Goal: Task Accomplishment & Management: Manage account settings

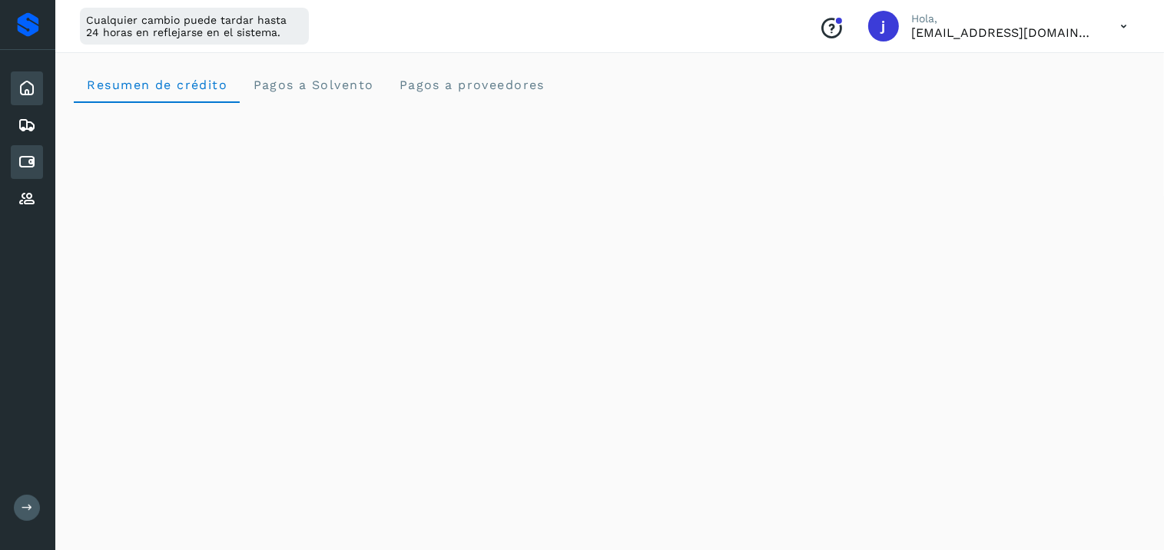
click at [16, 84] on div "Inicio" at bounding box center [27, 88] width 32 height 34
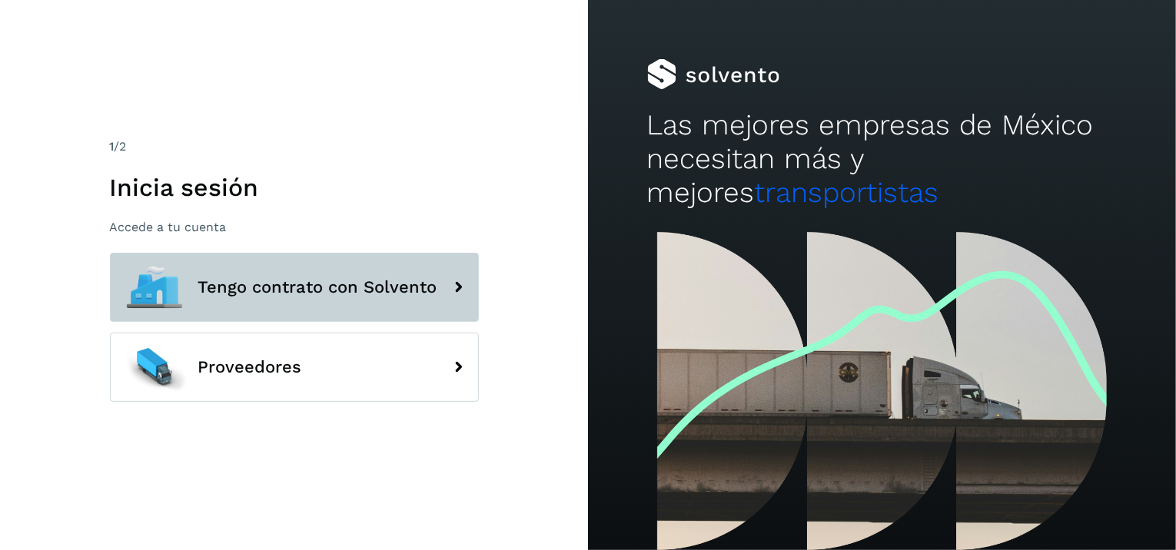
click at [277, 301] on button "Tengo contrato con Solvento" at bounding box center [294, 287] width 369 height 69
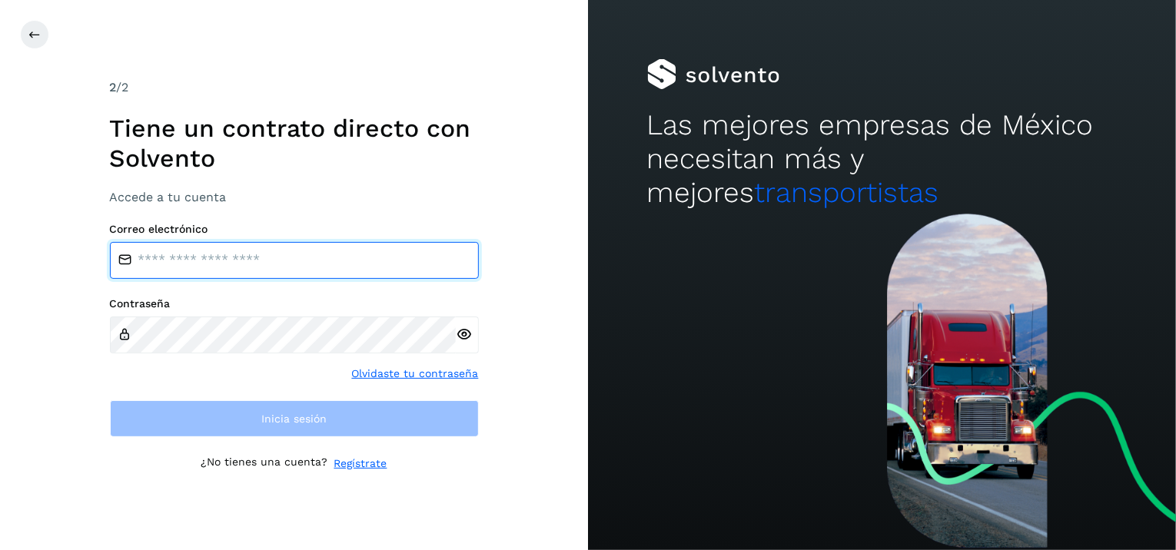
type input "**********"
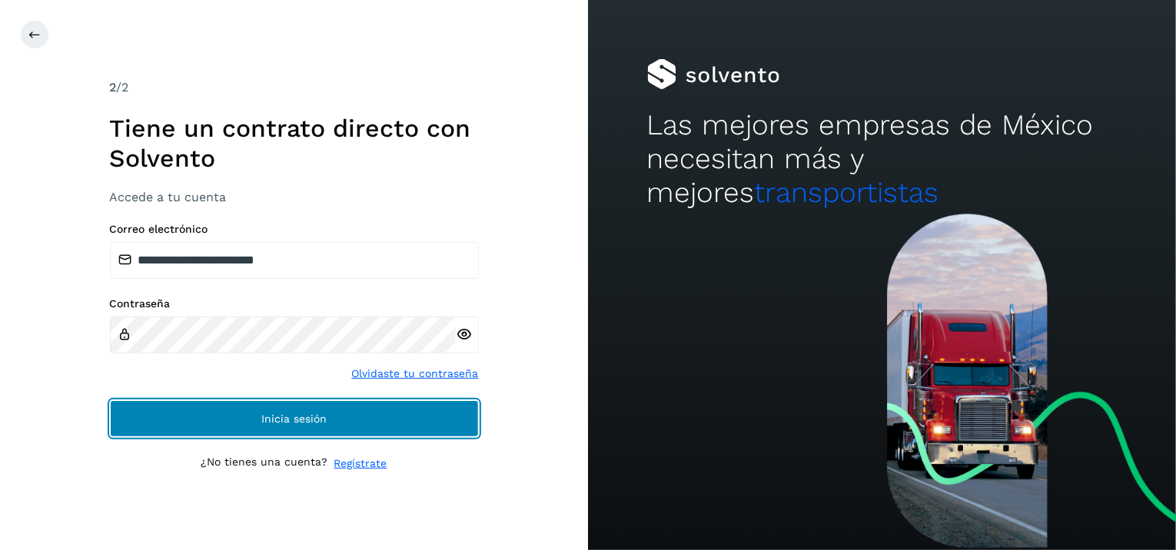
click at [268, 407] on button "Inicia sesión" at bounding box center [294, 418] width 369 height 37
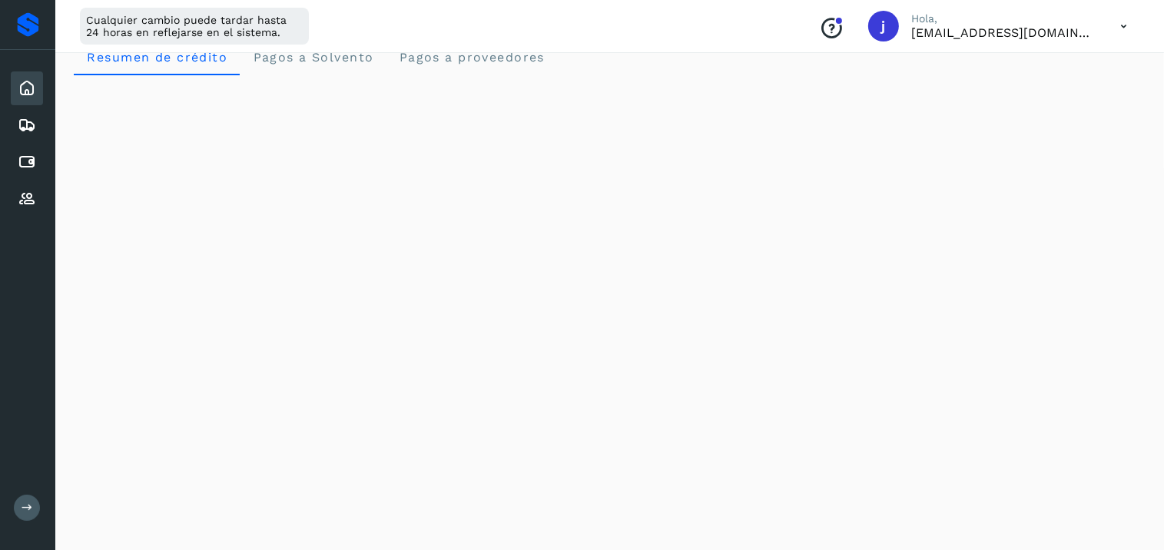
scroll to position [18, 0]
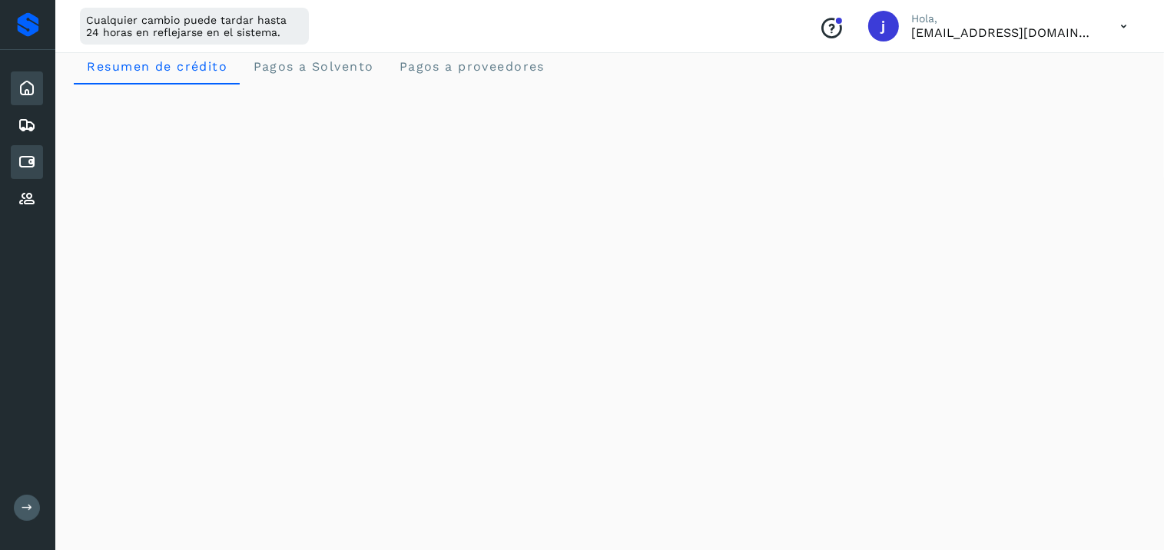
click at [28, 153] on icon at bounding box center [27, 162] width 18 height 18
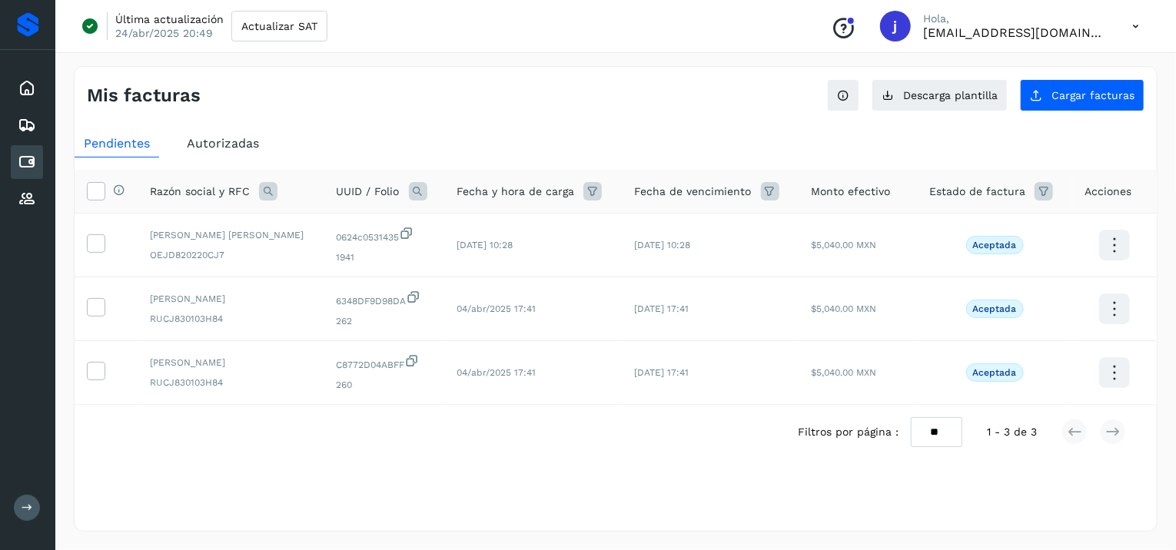
click at [203, 141] on span "Autorizadas" at bounding box center [223, 143] width 72 height 15
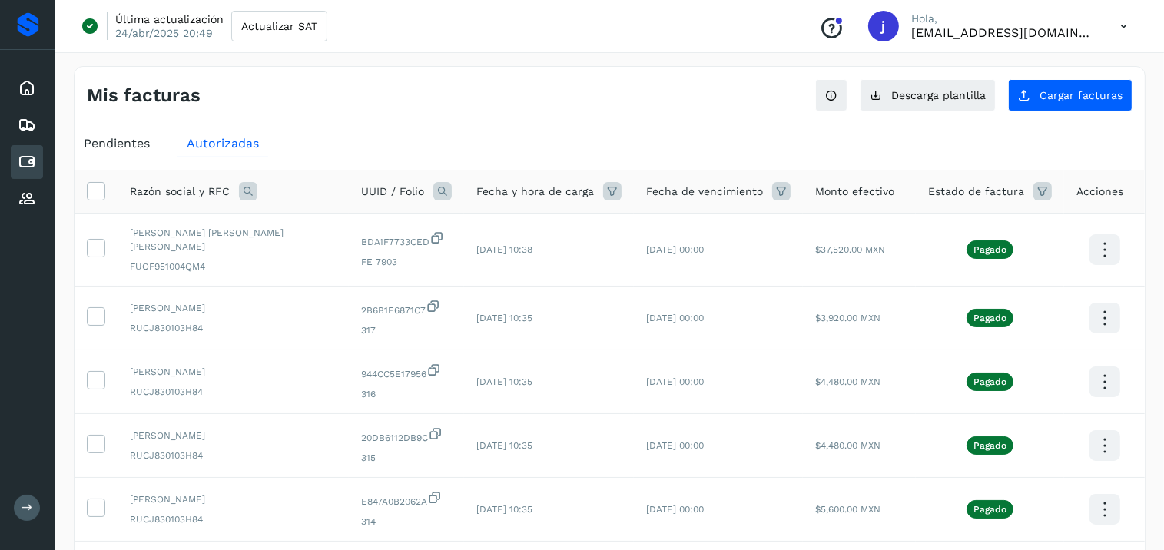
click at [132, 140] on span "Pendientes" at bounding box center [117, 143] width 66 height 15
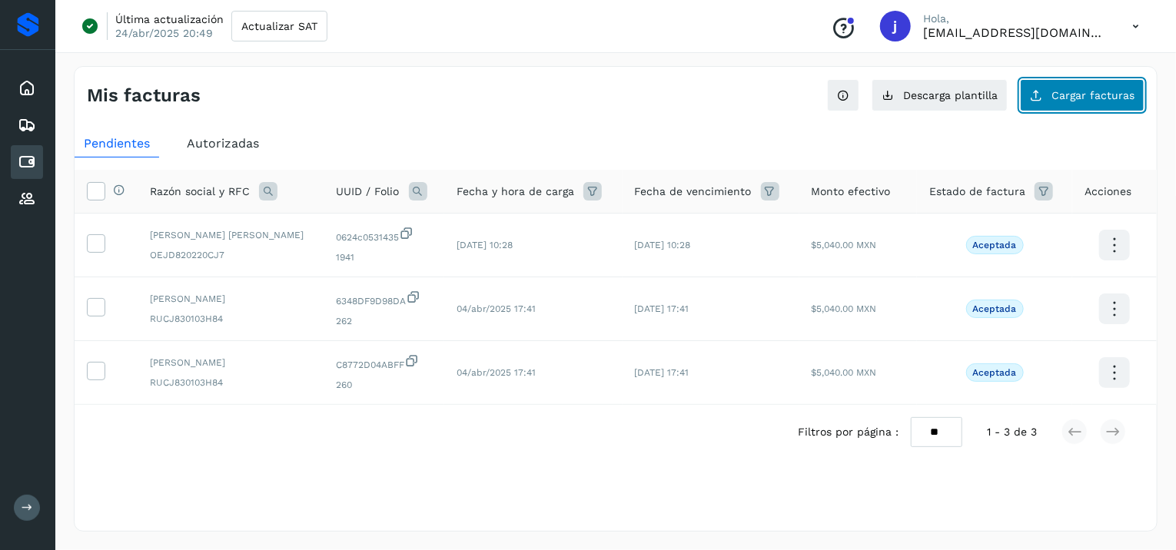
click at [1074, 101] on button "Cargar facturas" at bounding box center [1082, 95] width 124 height 32
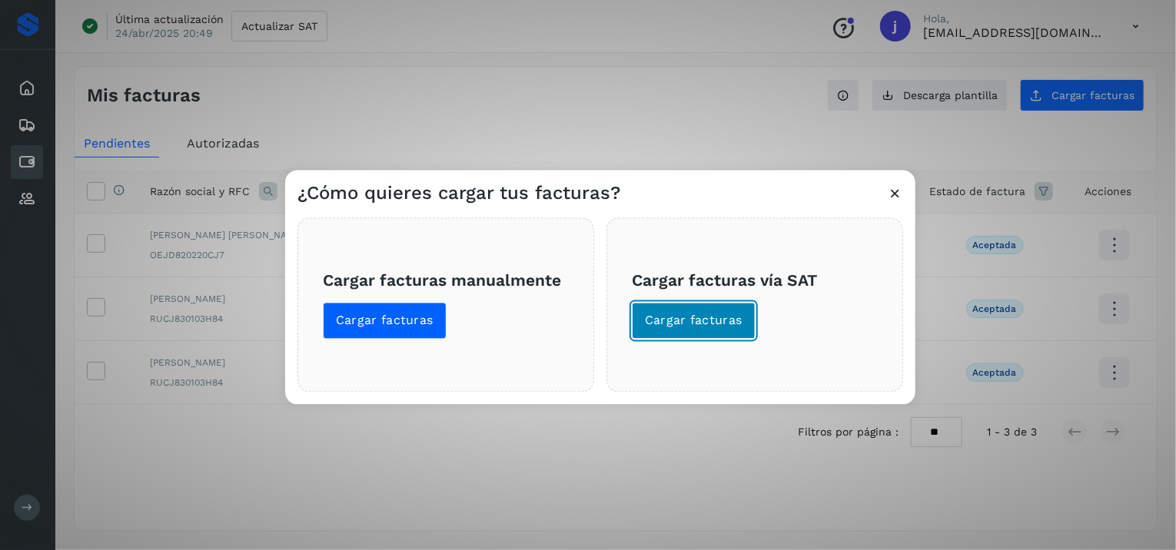
click at [662, 322] on span "Cargar facturas" at bounding box center [694, 321] width 98 height 17
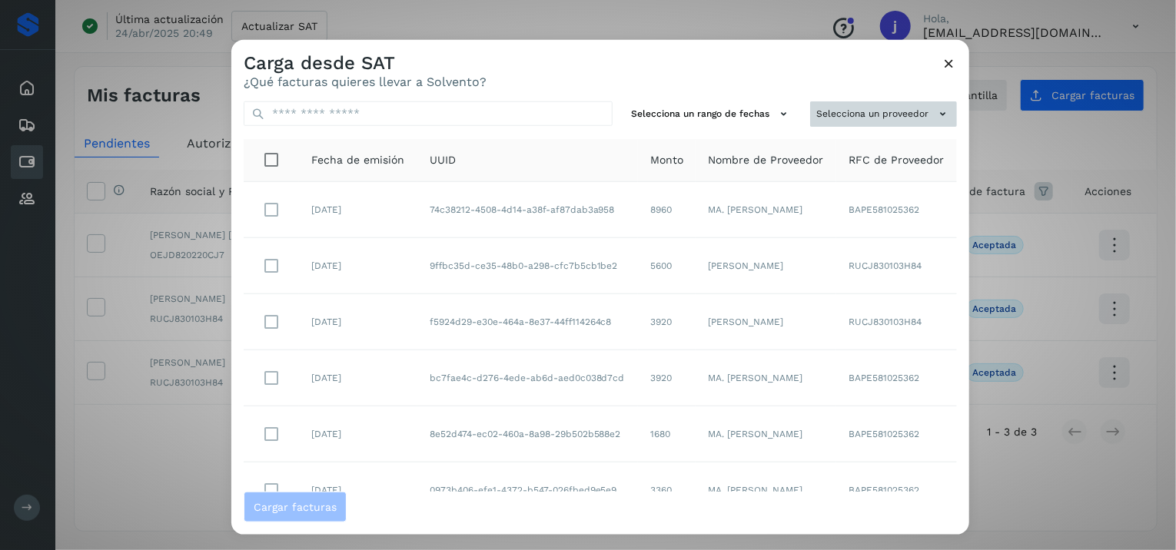
click at [848, 121] on button "Selecciona un proveedor" at bounding box center [883, 113] width 147 height 25
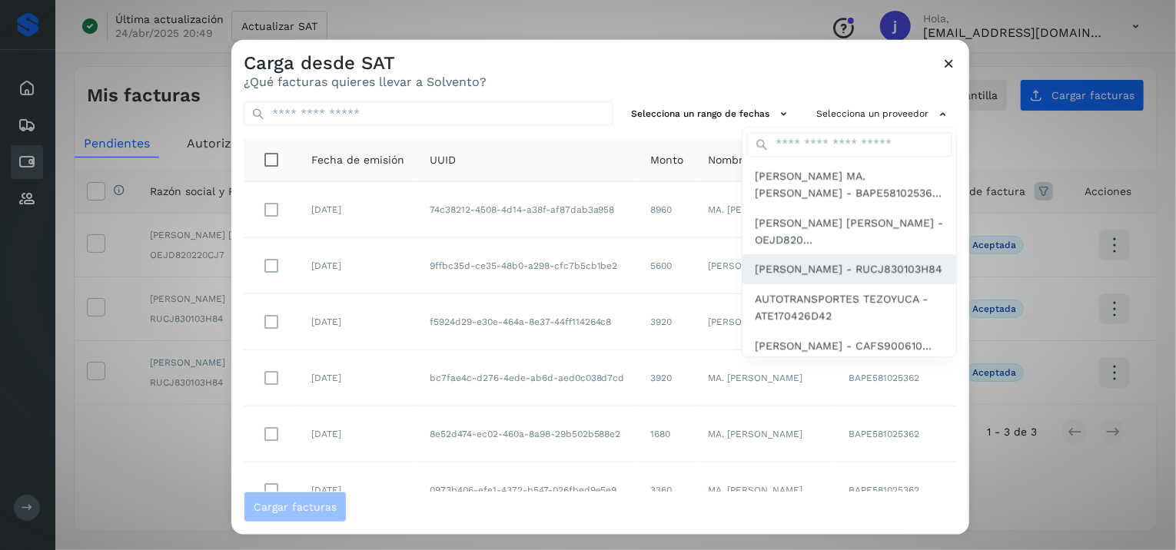
click at [817, 259] on div "JACQUELINE RUIZ CHAVEZ - RUCJ830103H84" at bounding box center [849, 268] width 214 height 29
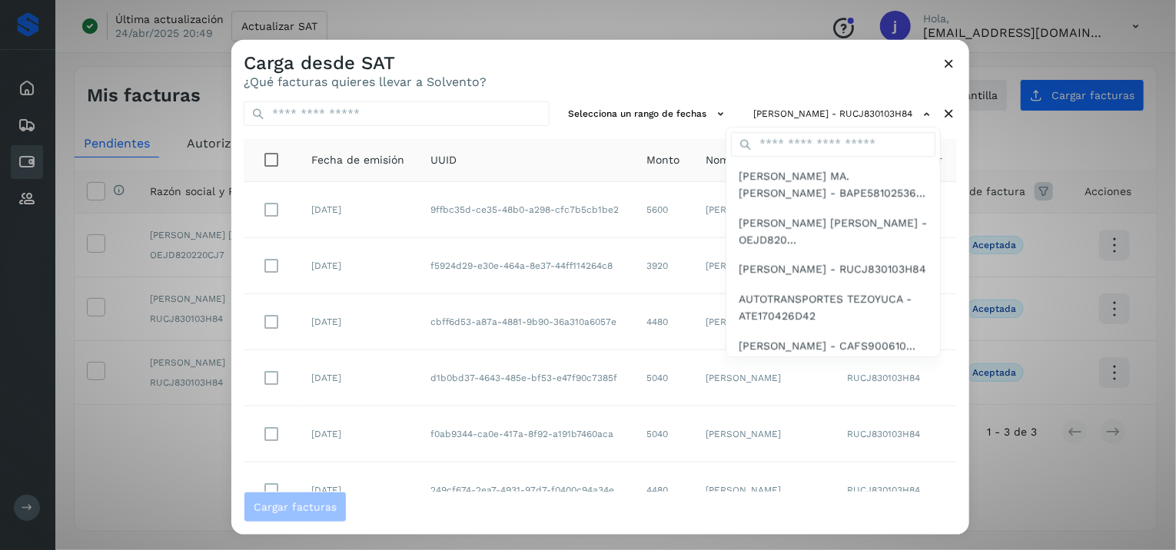
click at [961, 259] on div at bounding box center [819, 315] width 1176 height 550
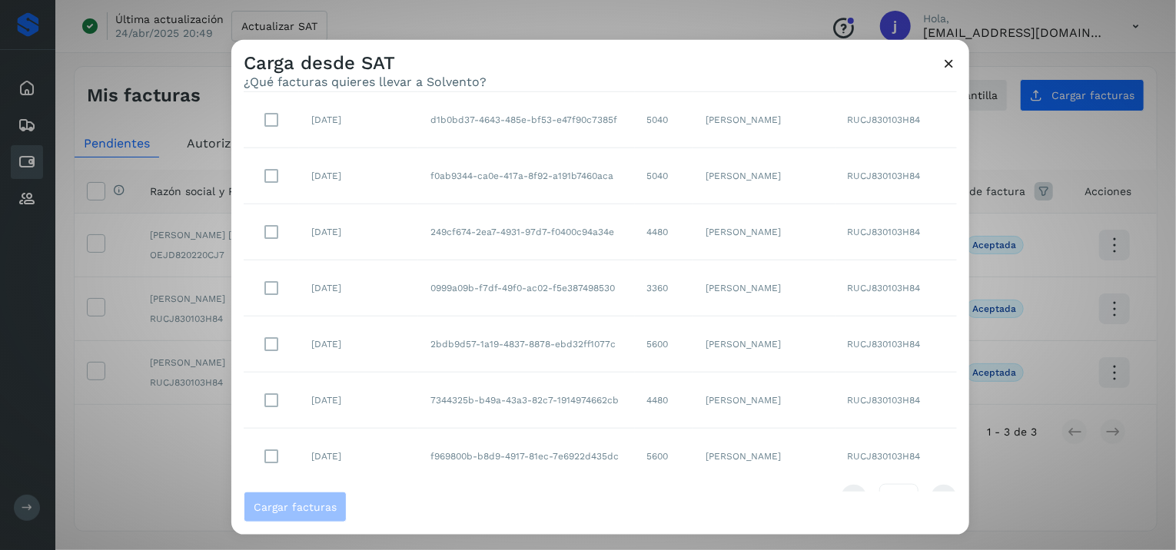
scroll to position [249, 0]
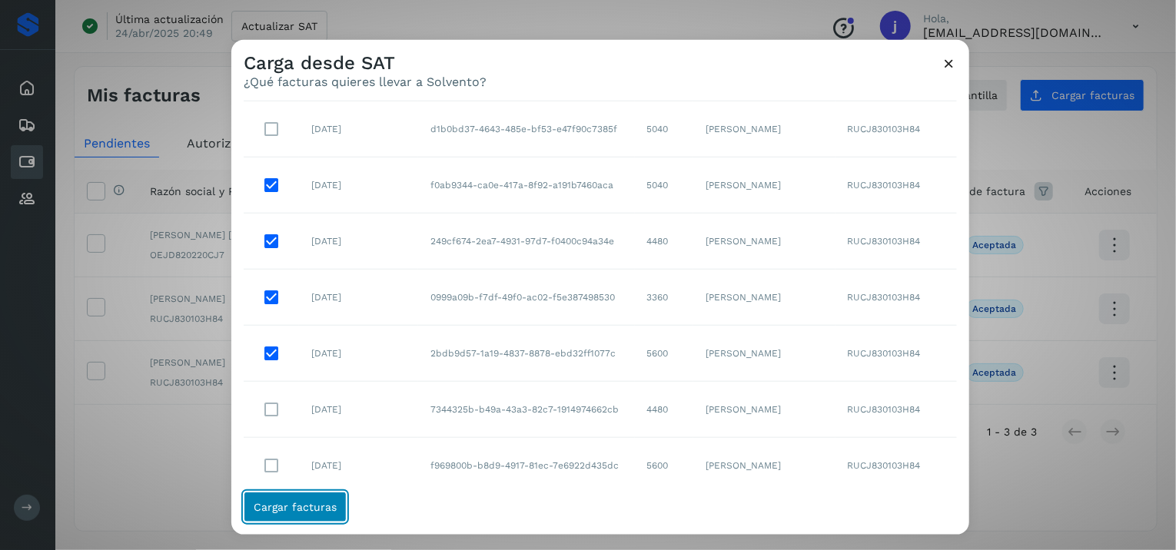
click at [317, 505] on span "Cargar facturas" at bounding box center [295, 507] width 83 height 11
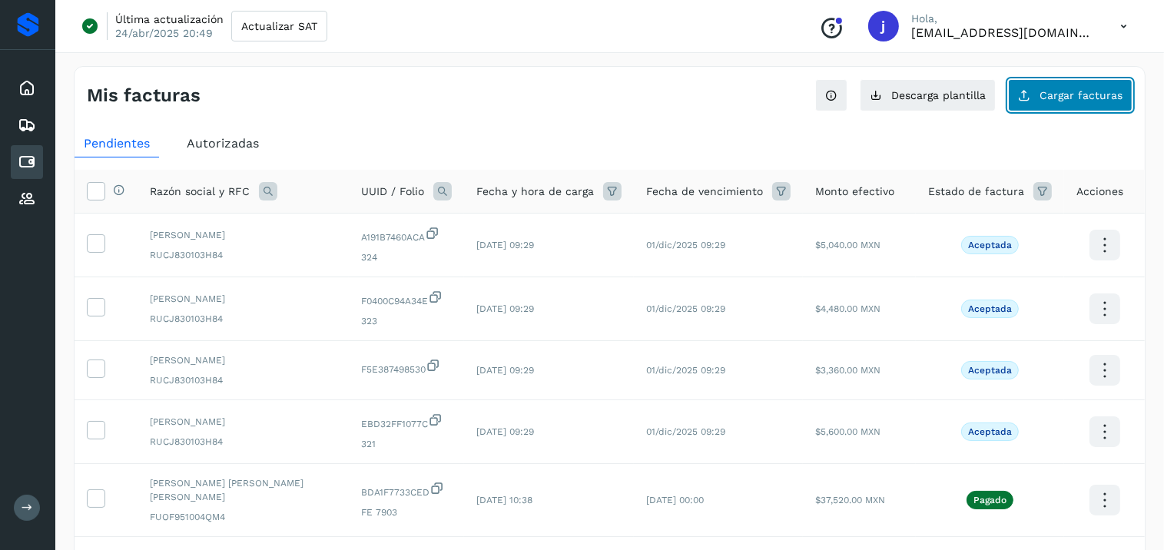
click at [1054, 91] on span "Cargar facturas" at bounding box center [1081, 95] width 83 height 11
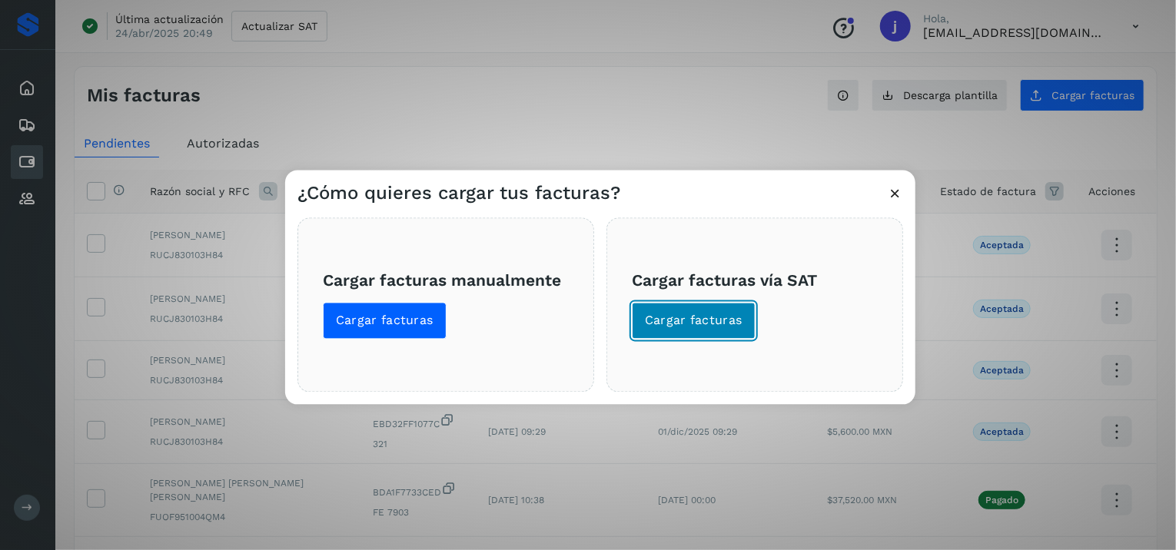
click at [699, 335] on button "Cargar facturas" at bounding box center [694, 321] width 124 height 37
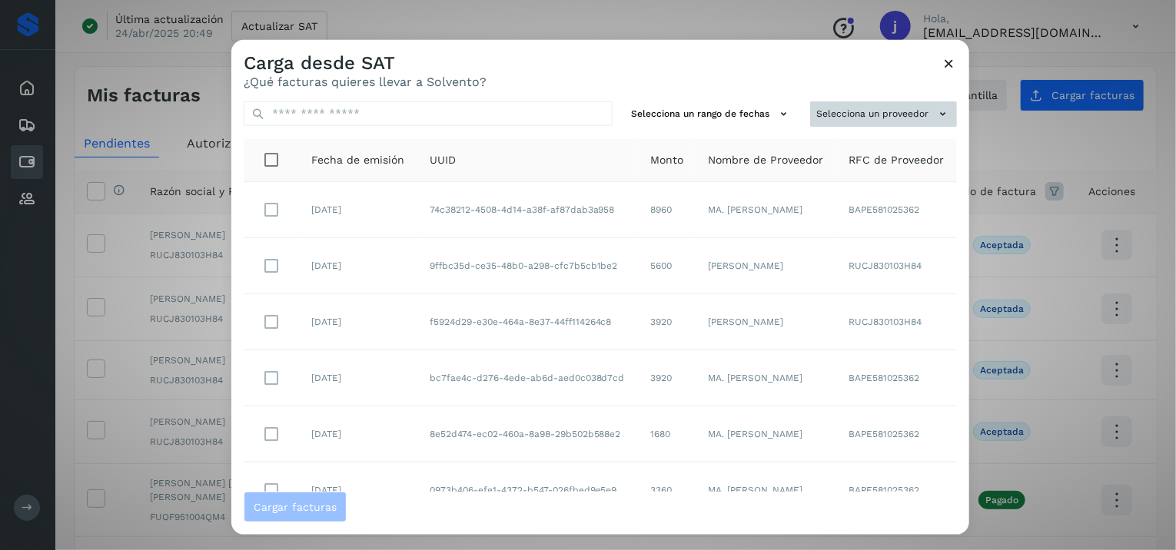
click at [858, 123] on button "Selecciona un proveedor" at bounding box center [883, 113] width 147 height 25
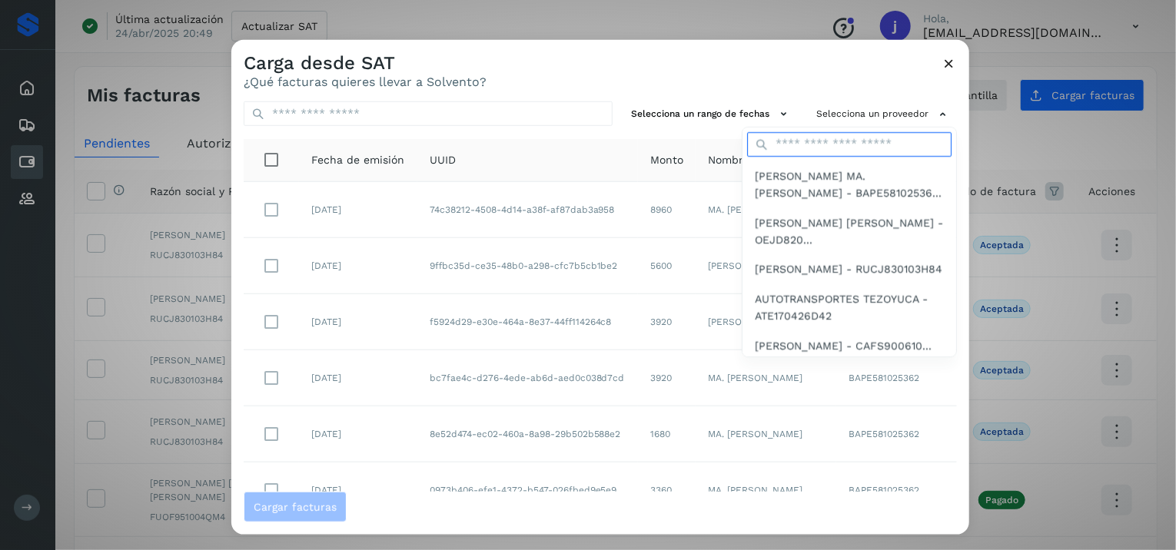
click at [847, 134] on input "text" at bounding box center [849, 144] width 204 height 25
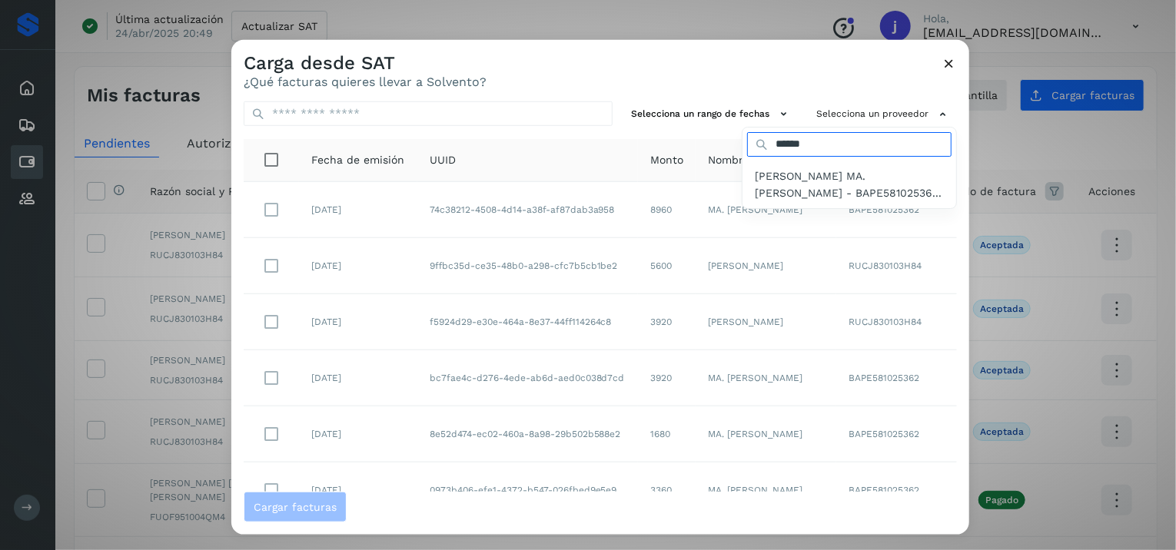
type input "*******"
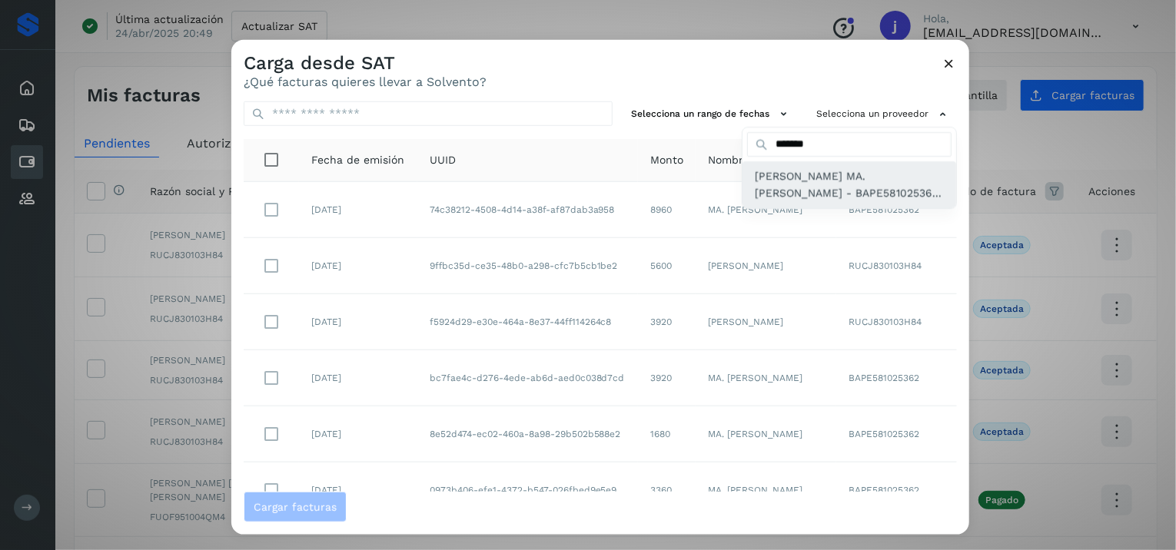
click at [785, 162] on div "BARRERA PEREZ MA. ENEDINA - BAPE58102536..." at bounding box center [849, 184] width 214 height 47
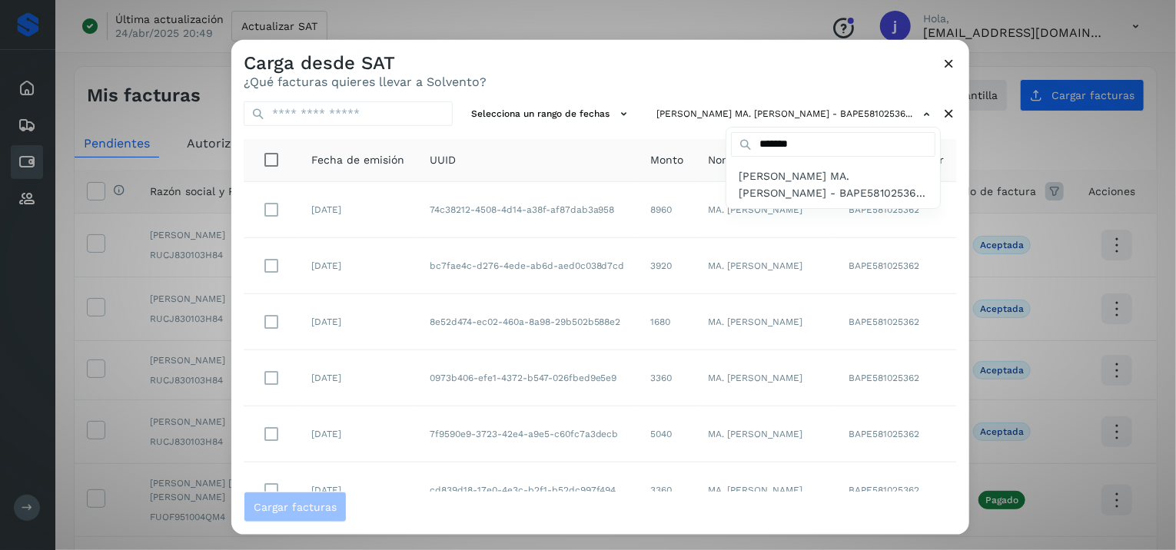
click at [965, 226] on div at bounding box center [819, 315] width 1176 height 550
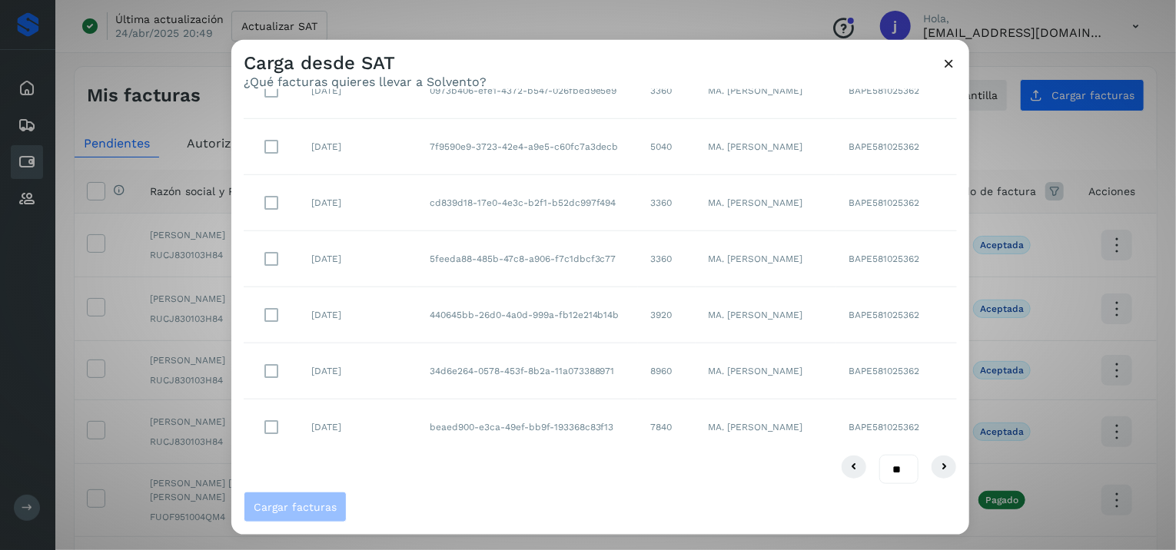
scroll to position [290, 0]
click at [897, 465] on select "** ** **" at bounding box center [898, 468] width 39 height 30
select select "**"
click at [879, 453] on select "** ** **" at bounding box center [898, 468] width 39 height 30
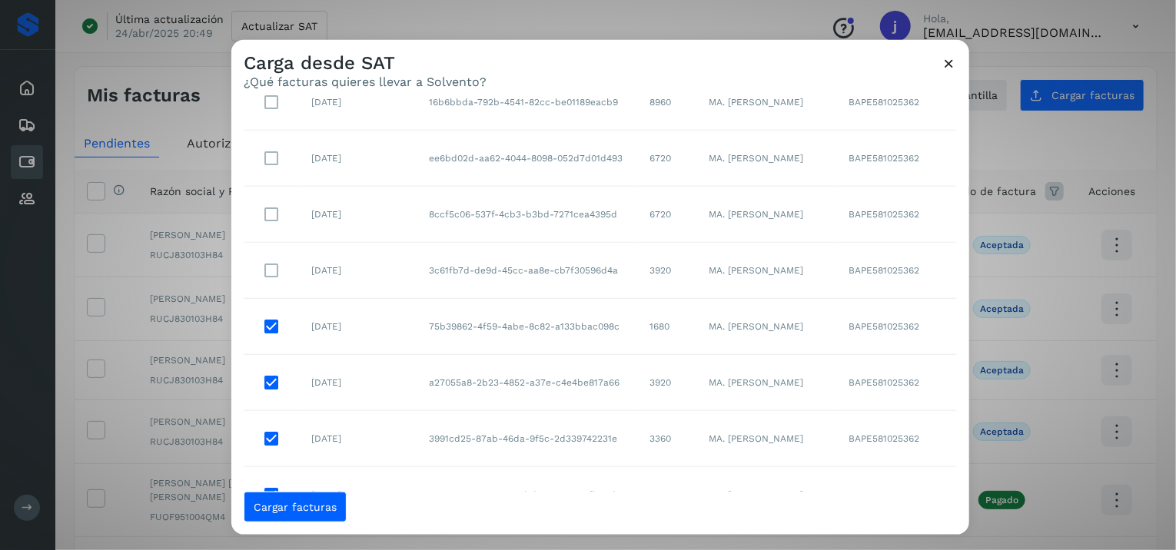
scroll to position [1340, 0]
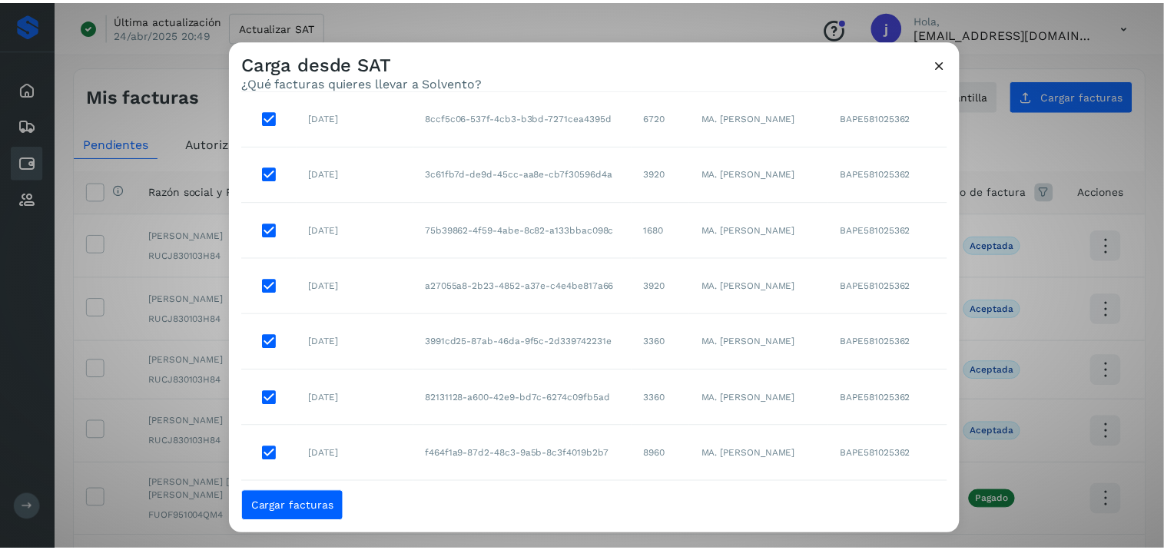
scroll to position [1441, 0]
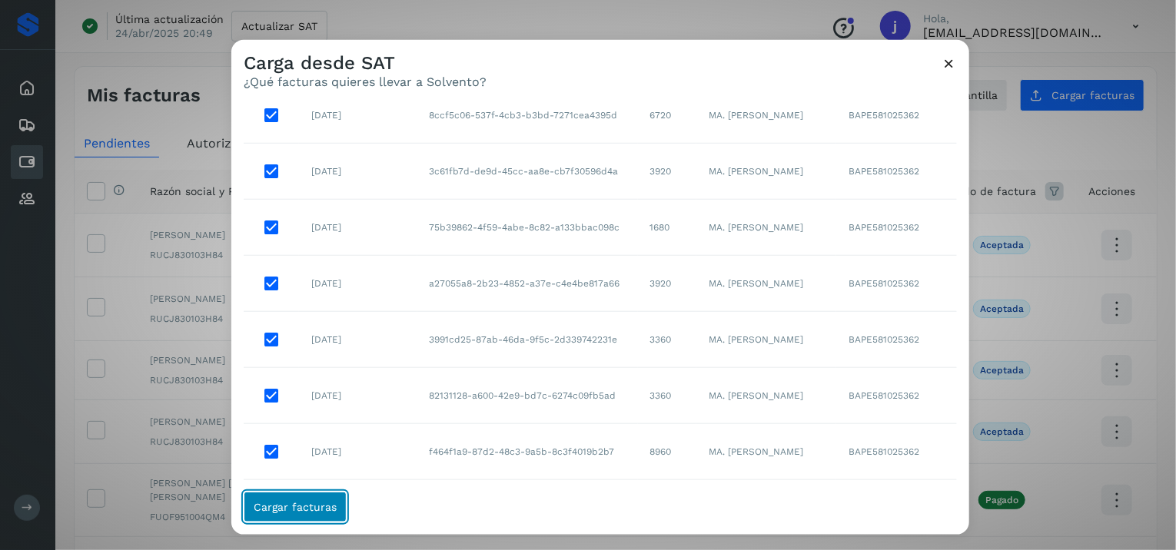
click at [280, 503] on span "Cargar facturas" at bounding box center [295, 507] width 83 height 11
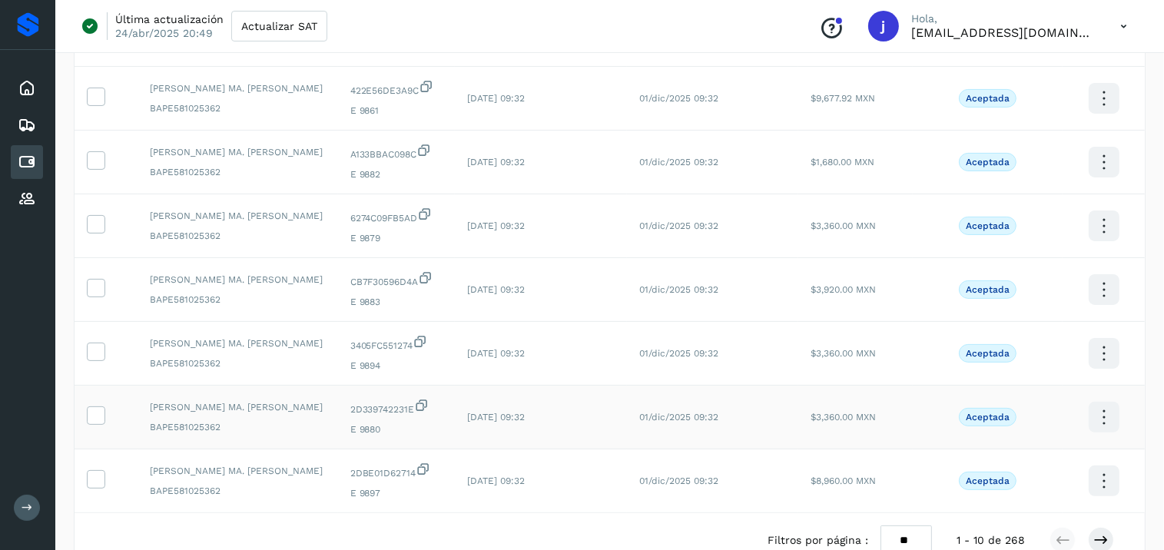
scroll to position [432, 0]
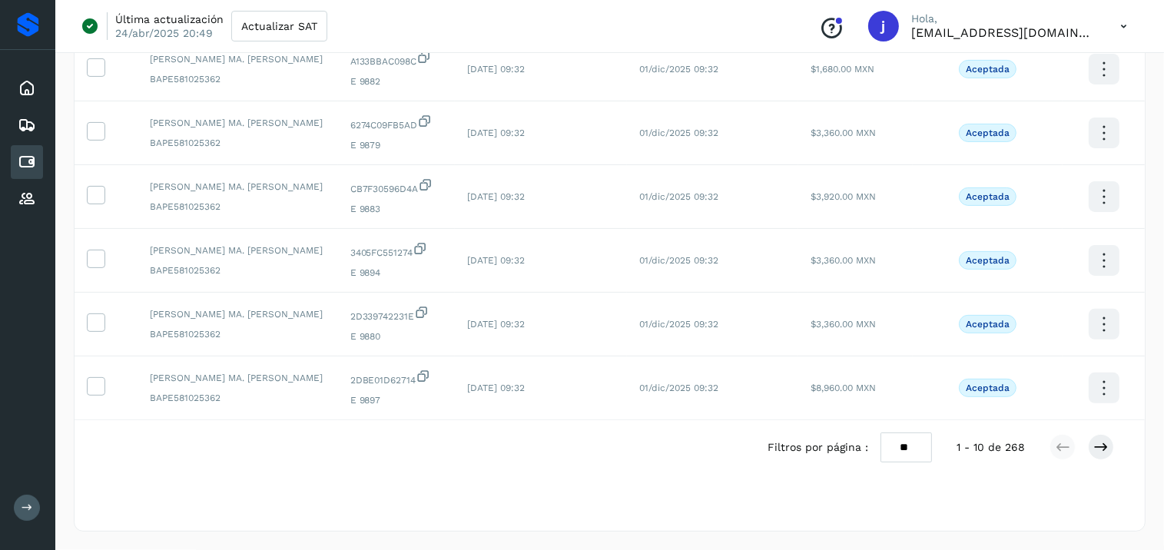
click at [913, 454] on select "** ** **" at bounding box center [906, 448] width 51 height 30
select select "**"
click at [881, 433] on select "** ** **" at bounding box center [906, 448] width 51 height 30
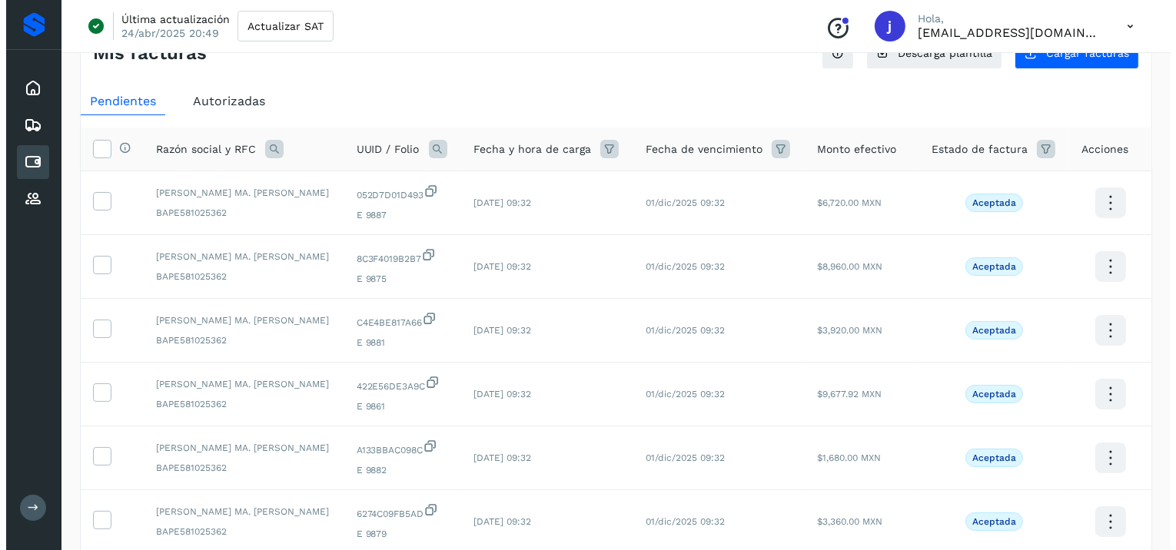
scroll to position [0, 0]
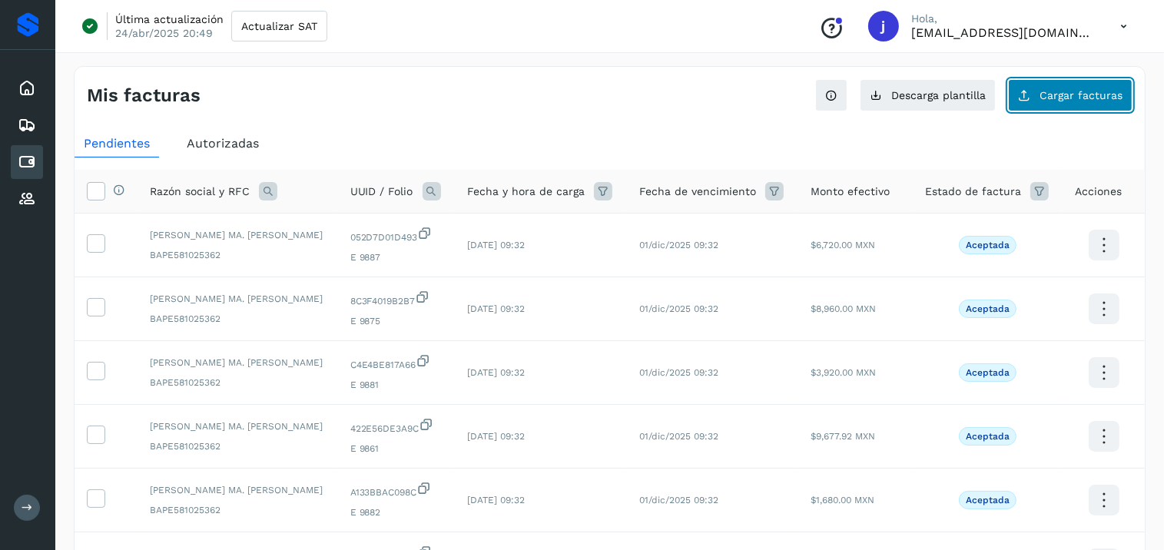
click at [1074, 84] on button "Cargar facturas" at bounding box center [1070, 95] width 124 height 32
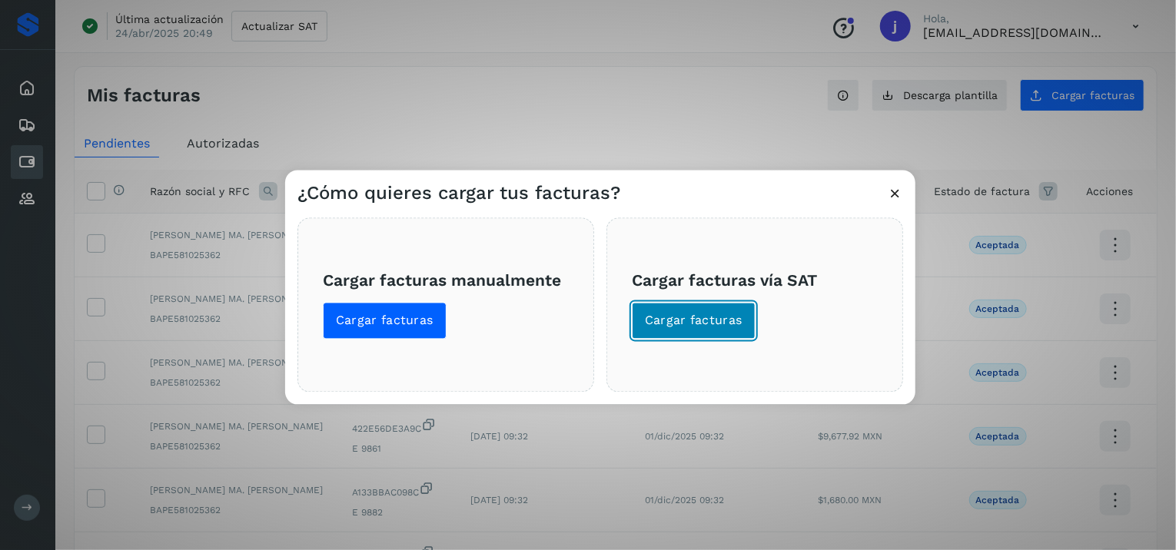
click at [685, 305] on button "Cargar facturas" at bounding box center [694, 321] width 124 height 37
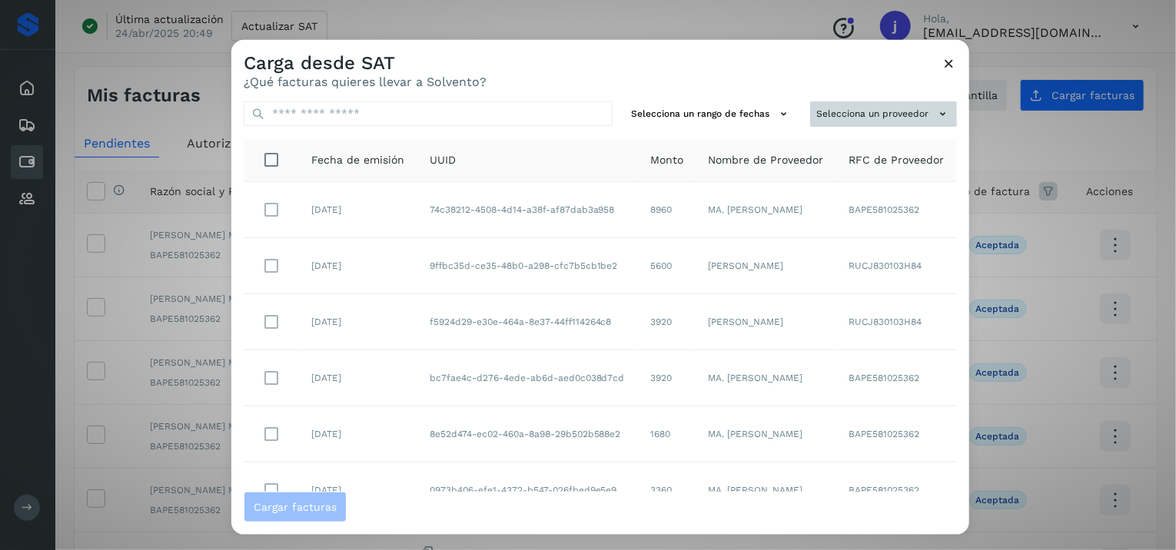
click at [910, 111] on button "Selecciona un proveedor" at bounding box center [883, 113] width 147 height 25
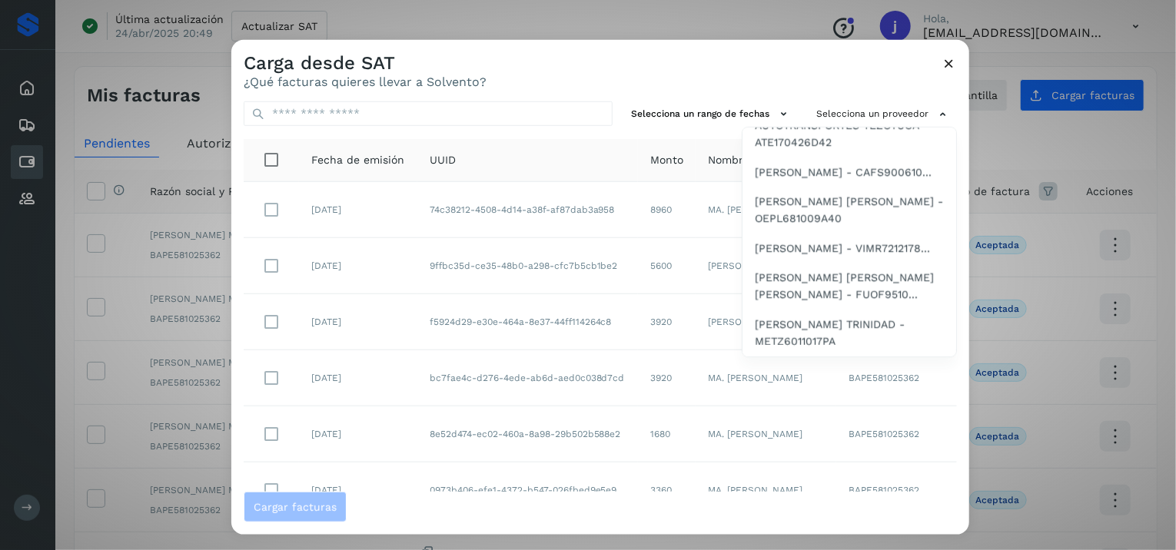
scroll to position [224, 0]
click at [851, 240] on span "REYNOLD VILLARREAL MONTOYA - VIMR7212178..." at bounding box center [842, 248] width 175 height 17
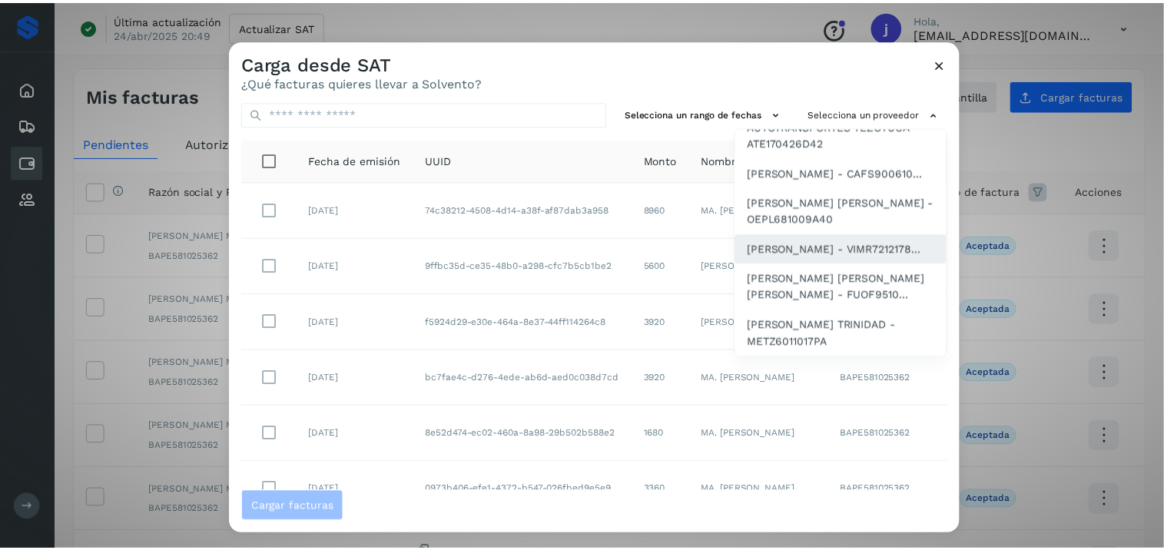
scroll to position [0, 0]
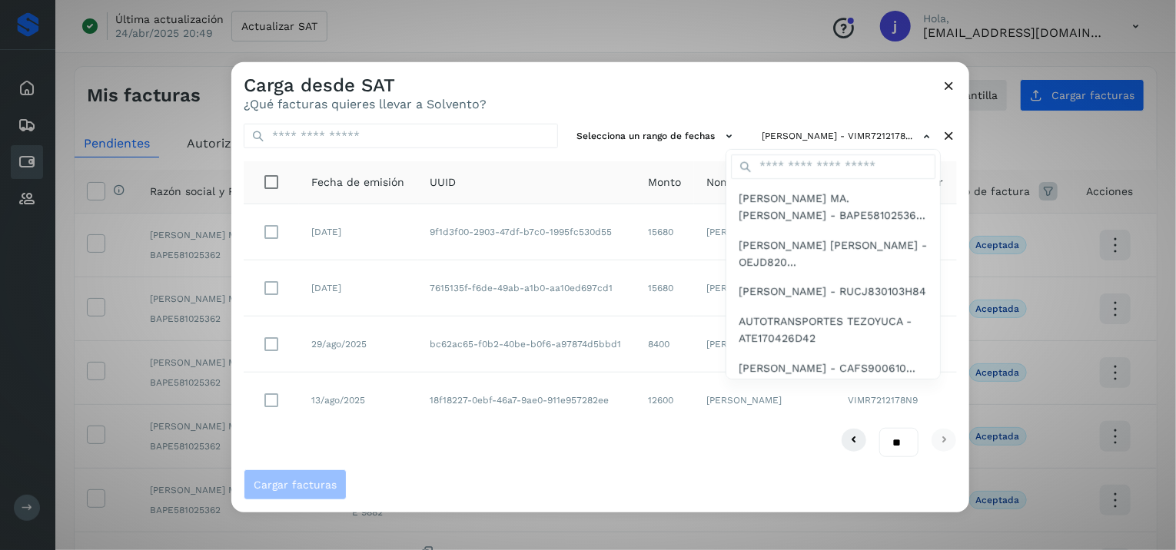
click at [515, 456] on div at bounding box center [819, 337] width 1176 height 550
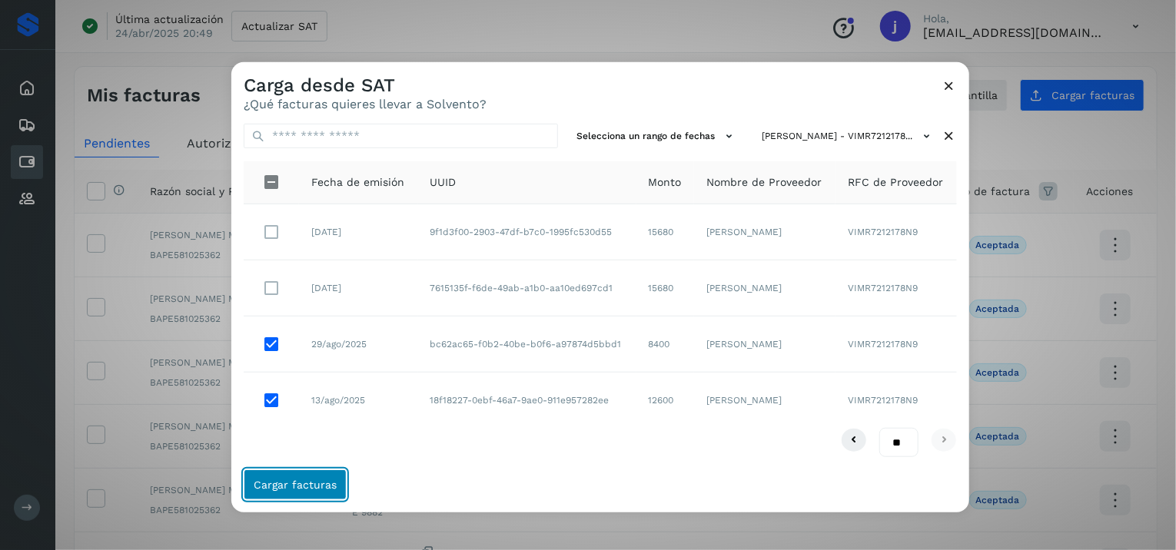
click at [304, 480] on span "Cargar facturas" at bounding box center [295, 485] width 83 height 11
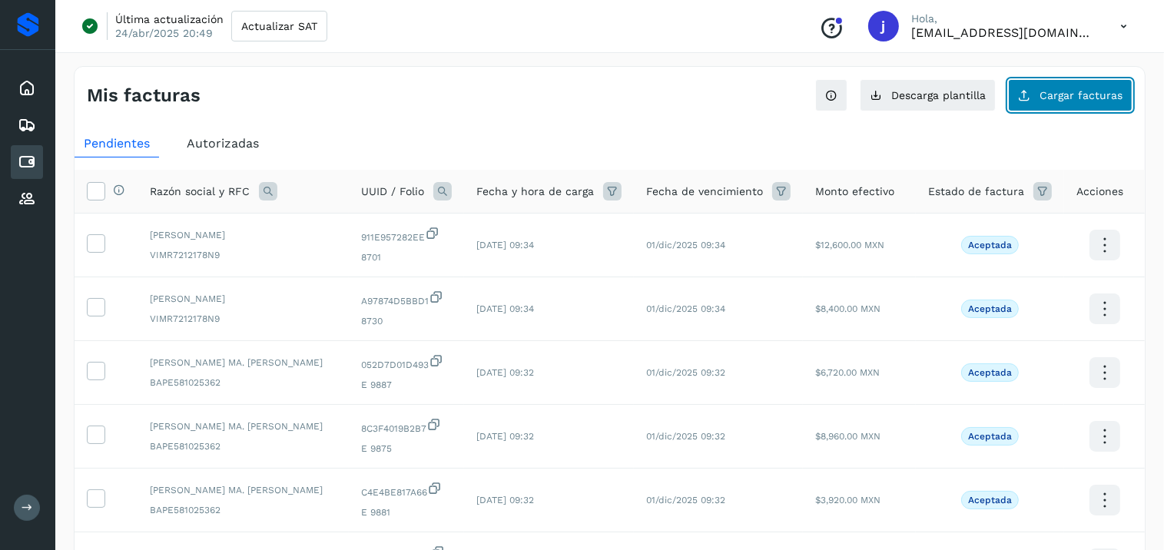
click at [1041, 95] on button "Cargar facturas" at bounding box center [1070, 95] width 124 height 32
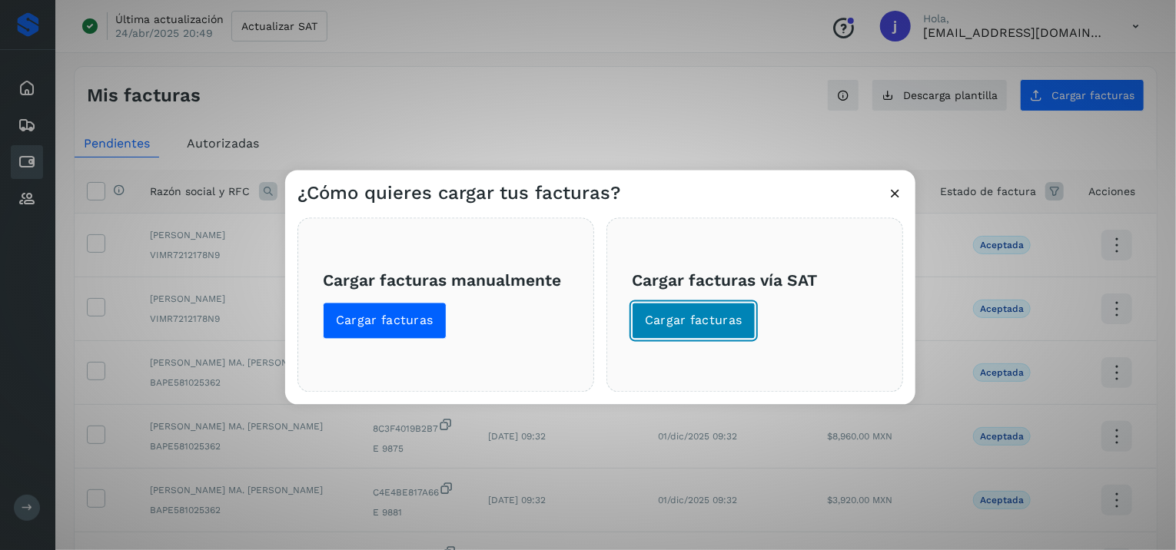
click at [738, 307] on button "Cargar facturas" at bounding box center [694, 321] width 124 height 37
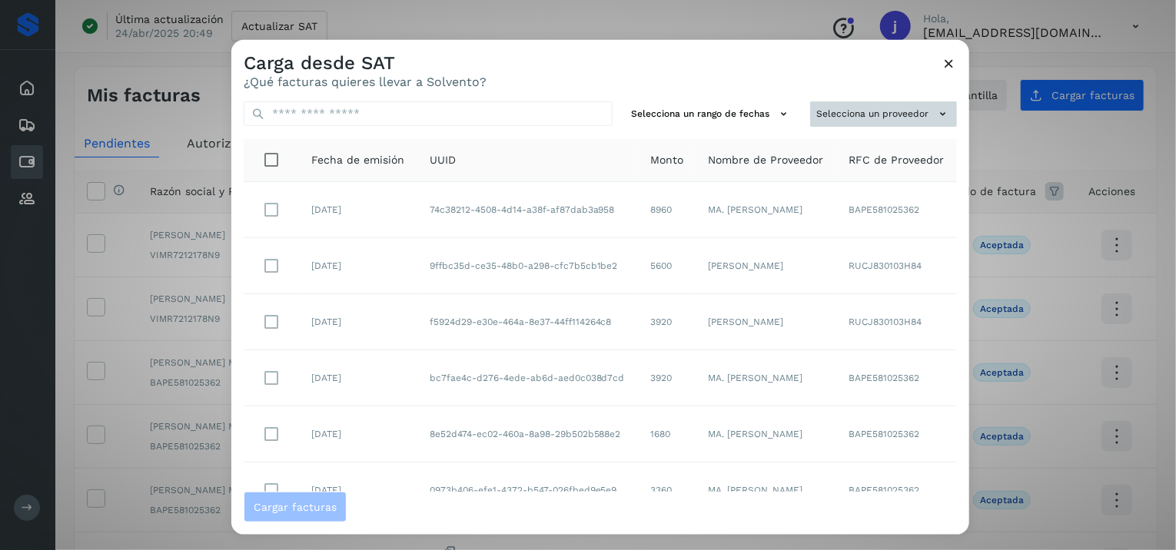
click at [855, 121] on button "Selecciona un proveedor" at bounding box center [883, 113] width 147 height 25
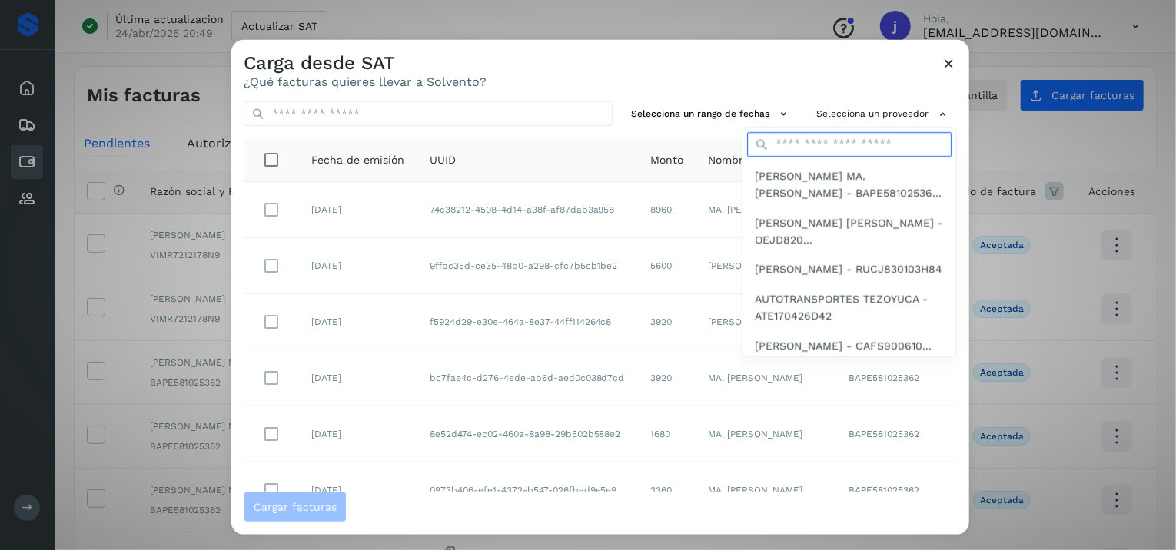
click at [846, 136] on input "text" at bounding box center [849, 144] width 204 height 25
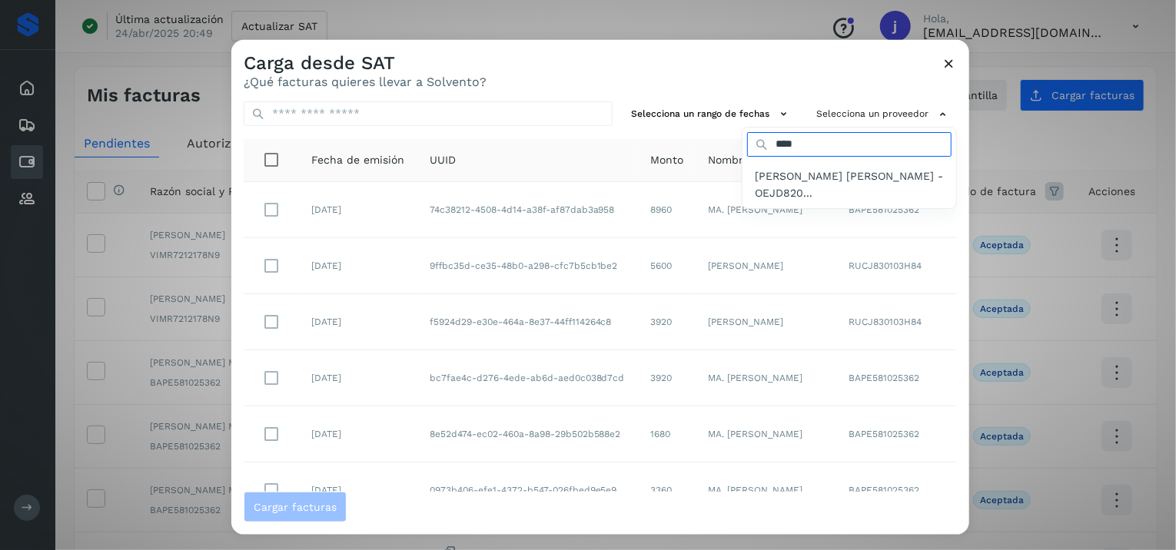
type input "*****"
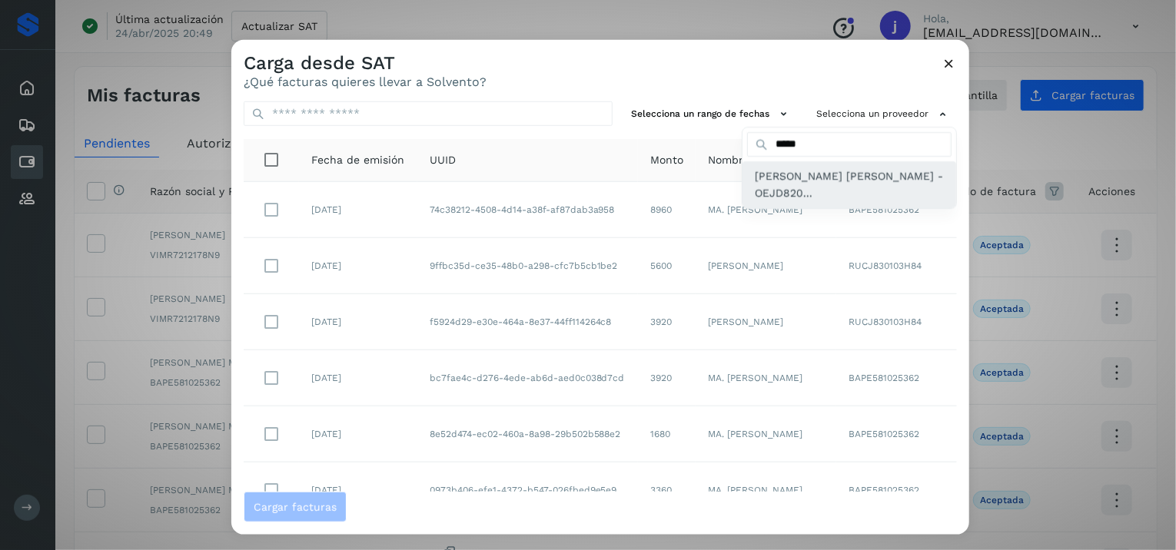
click at [784, 176] on span "DIANA ALEJANDRA ORTEGA JIMENEZ - OEJD820..." at bounding box center [849, 185] width 189 height 35
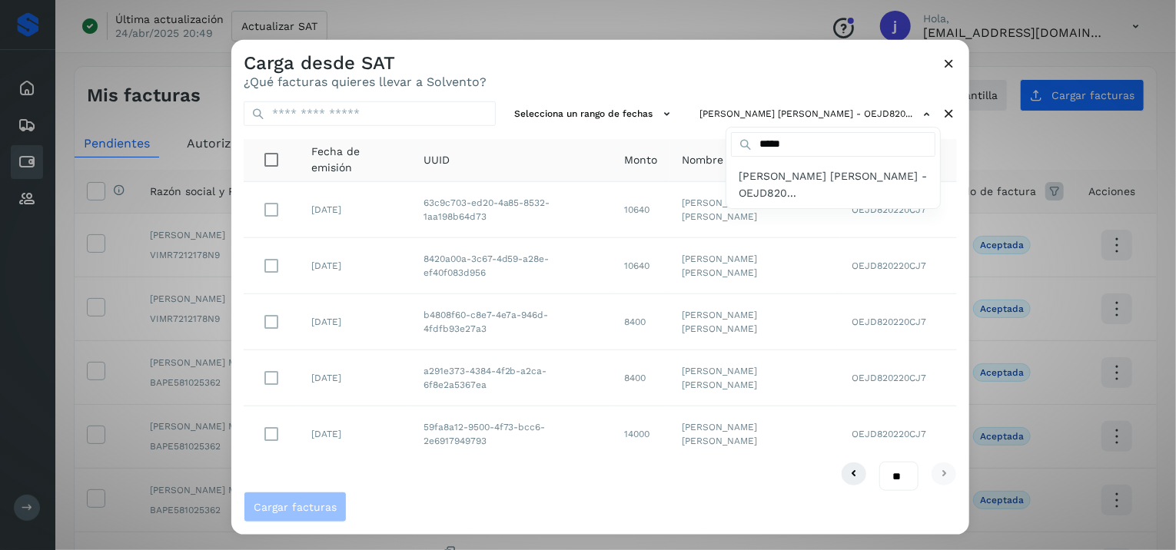
click at [273, 370] on div at bounding box center [819, 315] width 1176 height 550
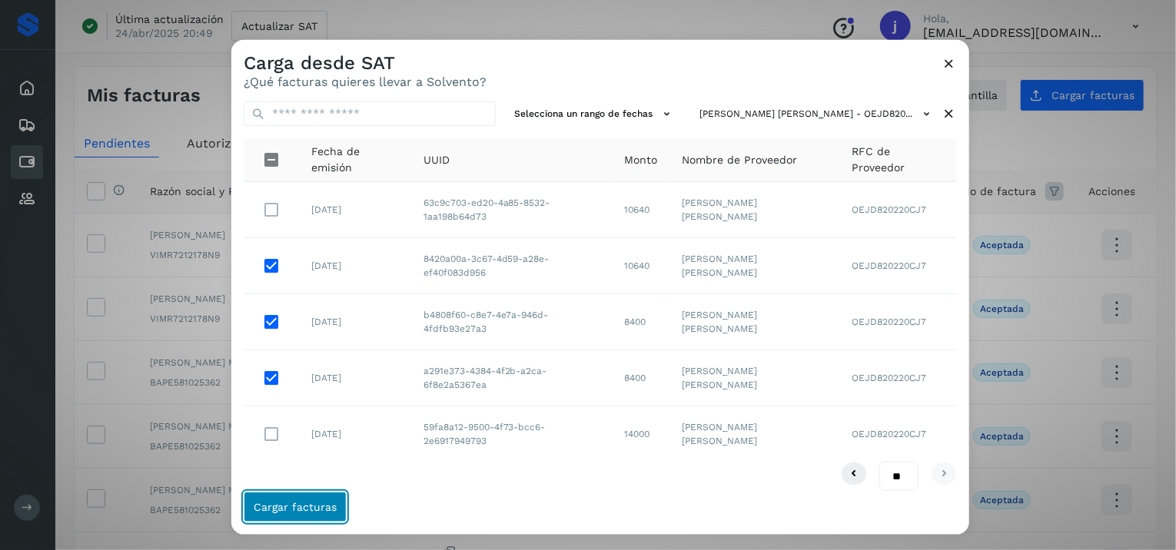
click at [321, 505] on span "Cargar facturas" at bounding box center [295, 507] width 83 height 11
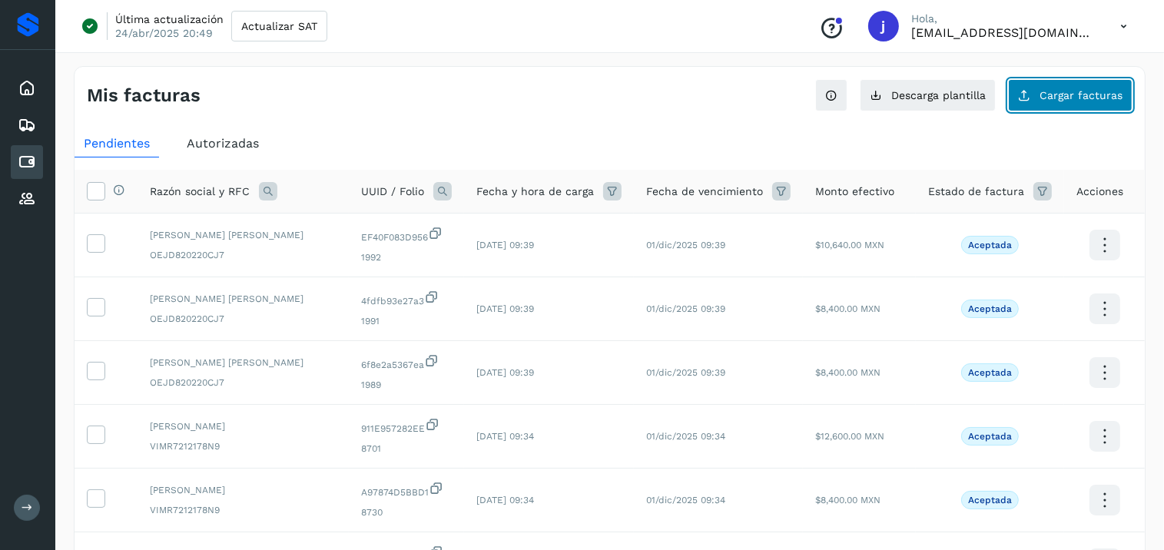
click at [1021, 94] on button "Cargar facturas" at bounding box center [1070, 95] width 124 height 32
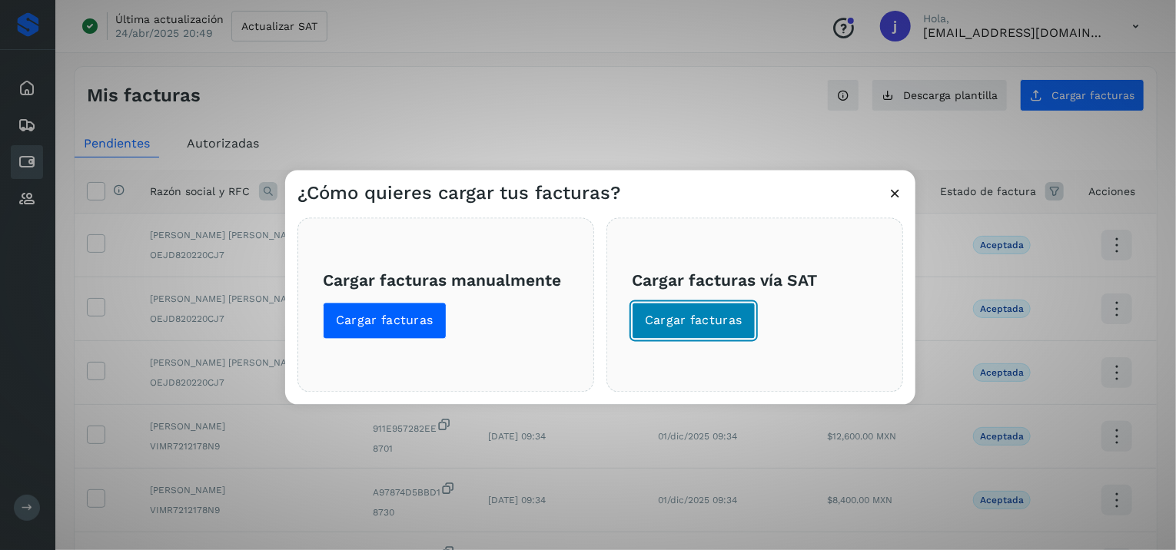
click at [689, 313] on span "Cargar facturas" at bounding box center [694, 321] width 98 height 17
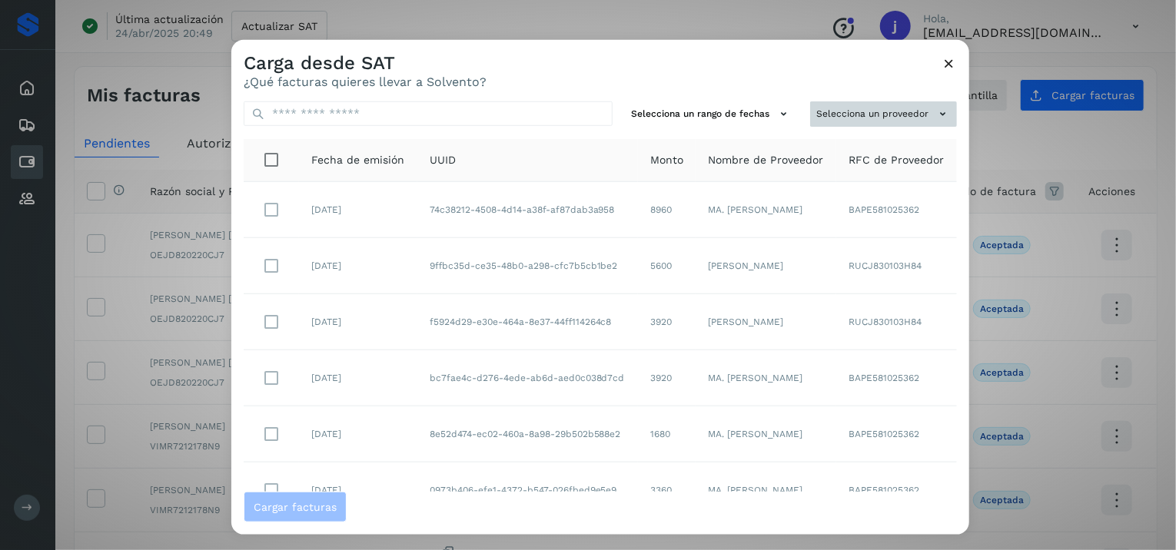
click at [860, 116] on button "Selecciona un proveedor" at bounding box center [883, 113] width 147 height 25
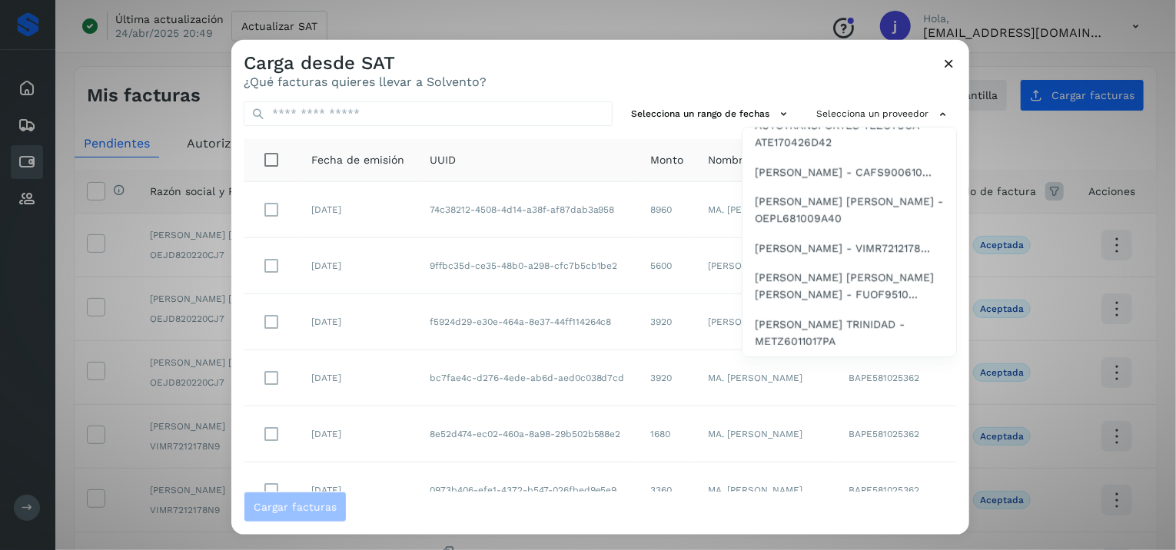
scroll to position [224, 0]
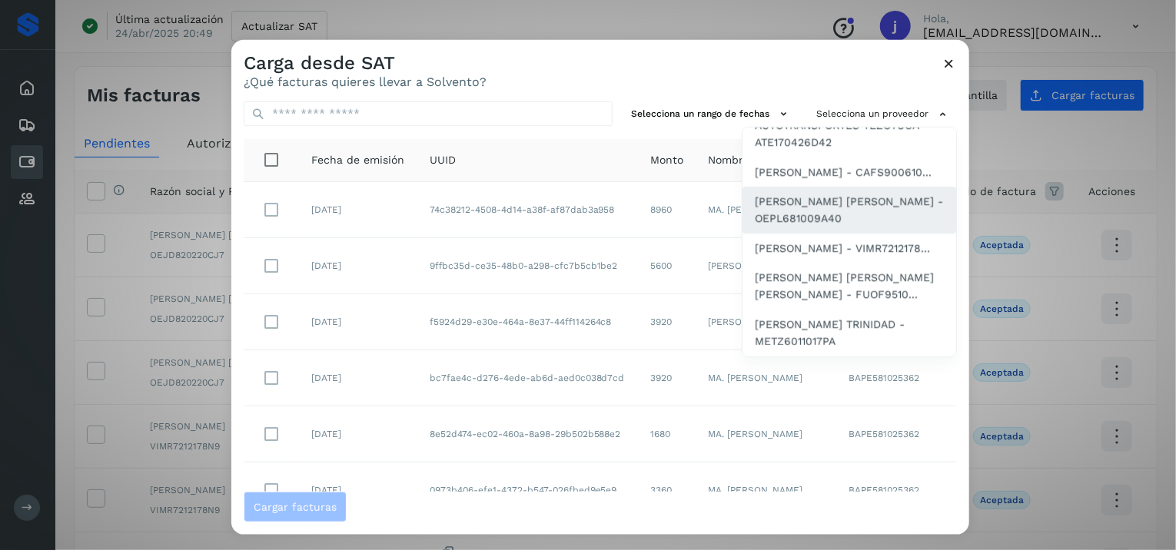
click at [843, 211] on div "ORTEGA PIÑA LEONILA - OEPL681009A40" at bounding box center [849, 210] width 214 height 47
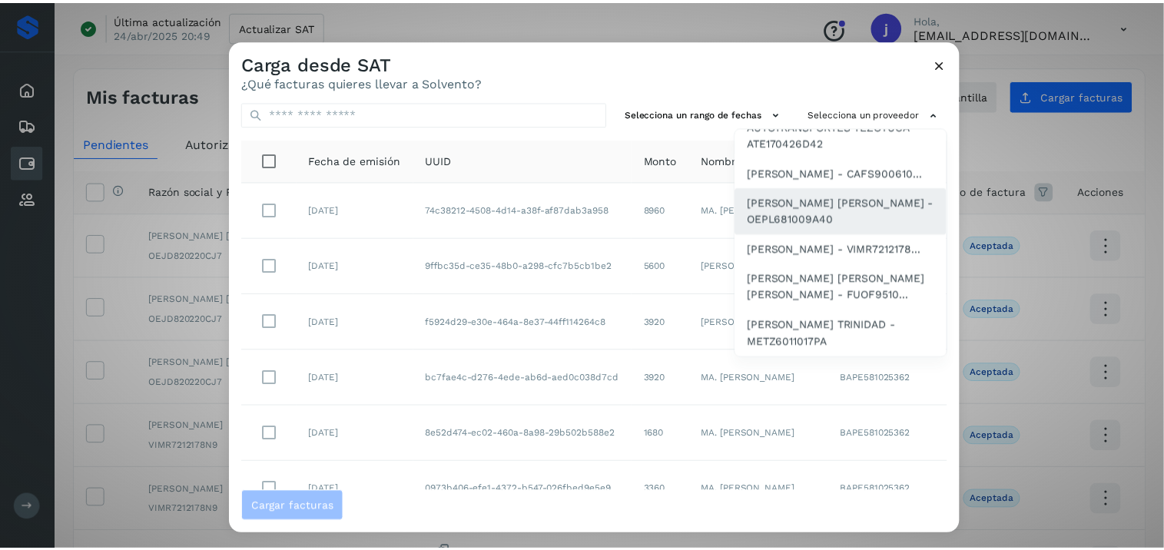
scroll to position [0, 0]
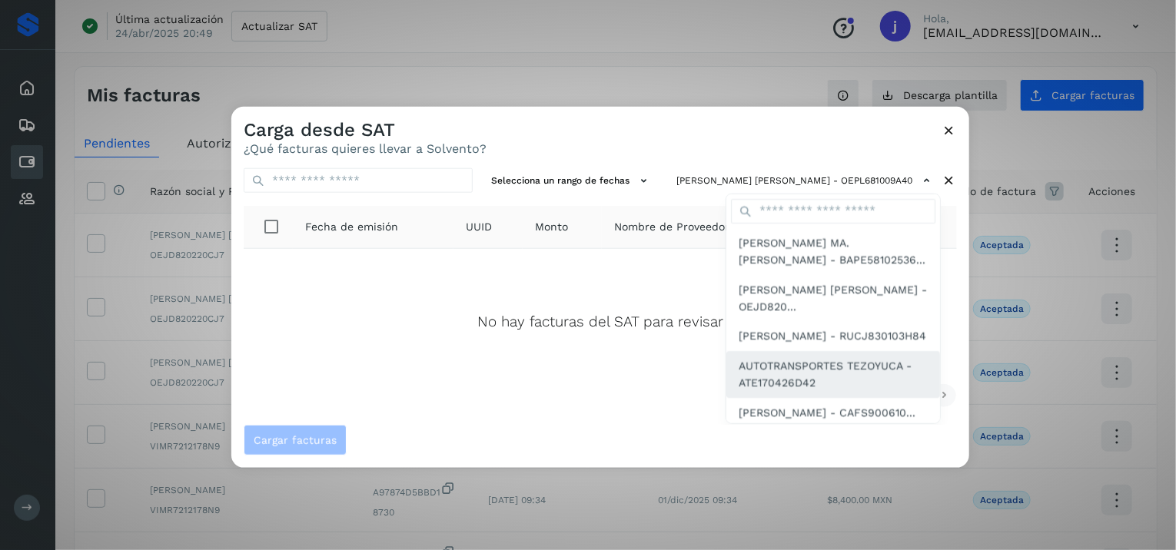
click at [840, 382] on span "AUTOTRANSPORTES TEZOYUCA - ATE170426D42" at bounding box center [832, 374] width 189 height 35
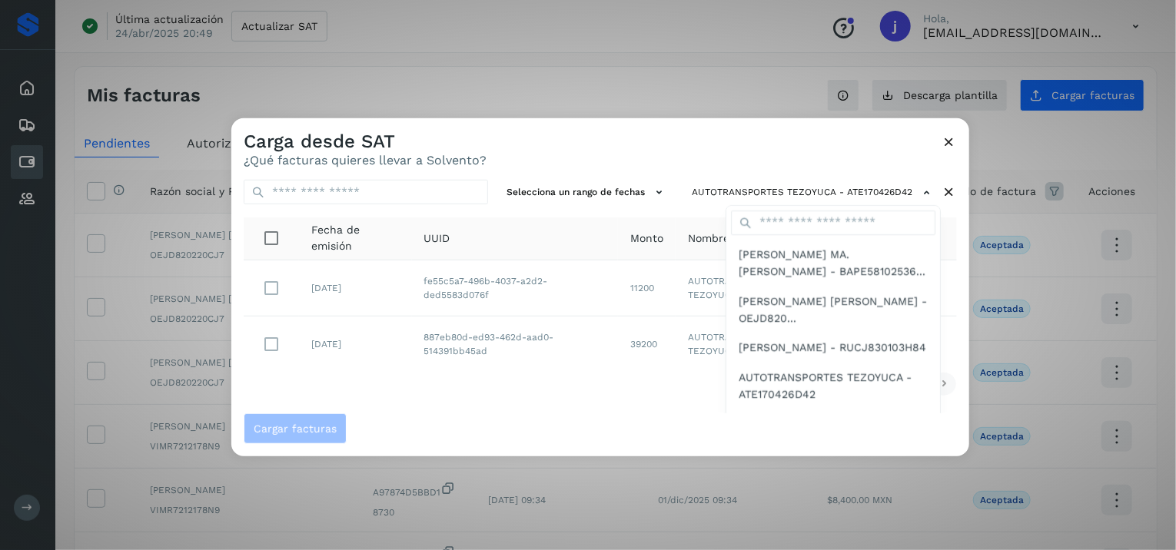
click at [649, 400] on div at bounding box center [819, 393] width 1176 height 550
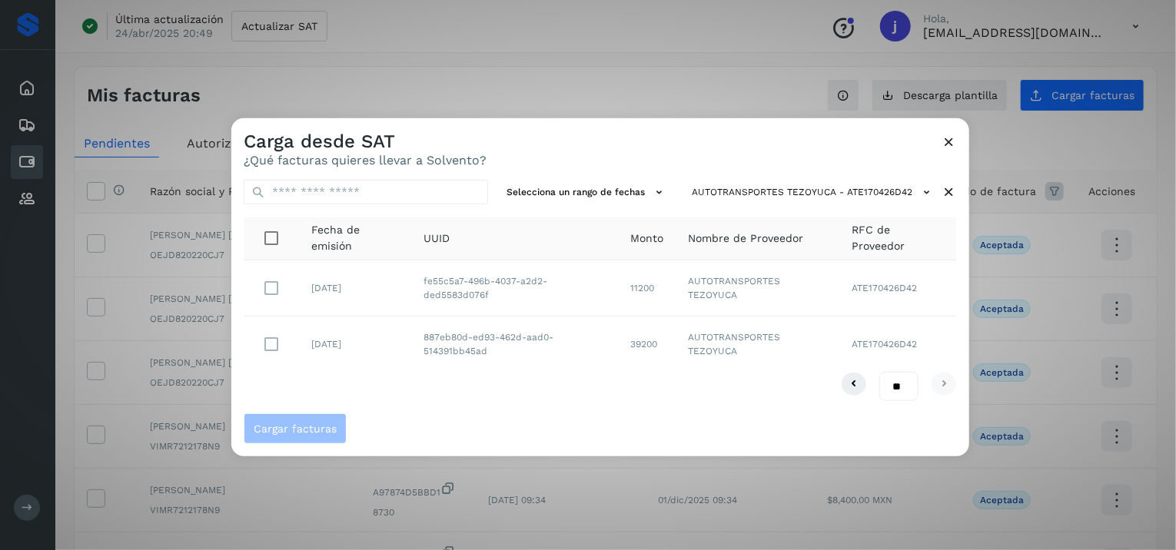
click at [953, 194] on icon at bounding box center [949, 192] width 16 height 16
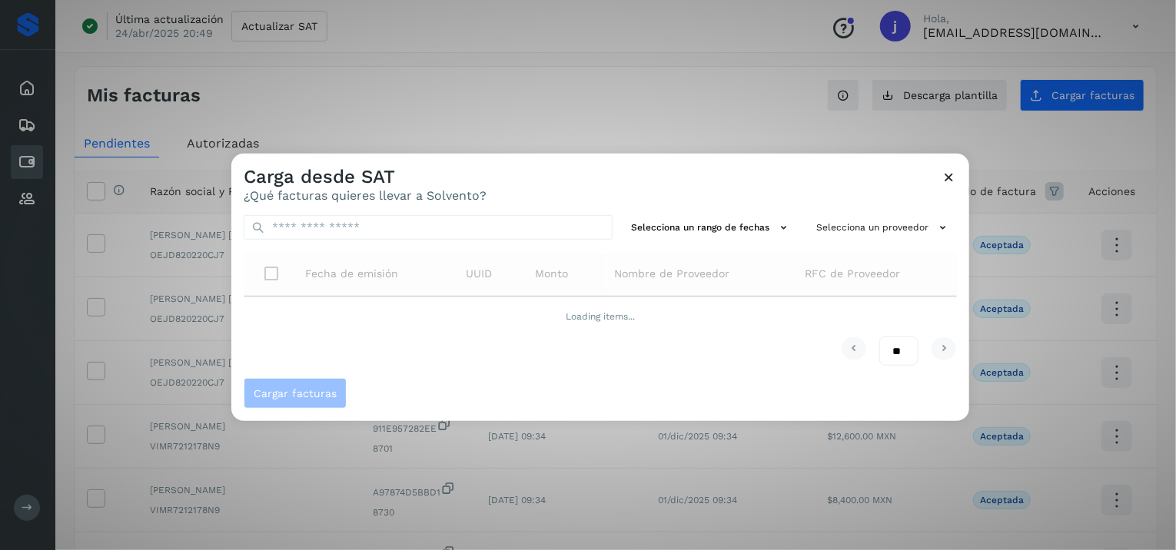
click at [948, 178] on icon at bounding box center [949, 177] width 16 height 16
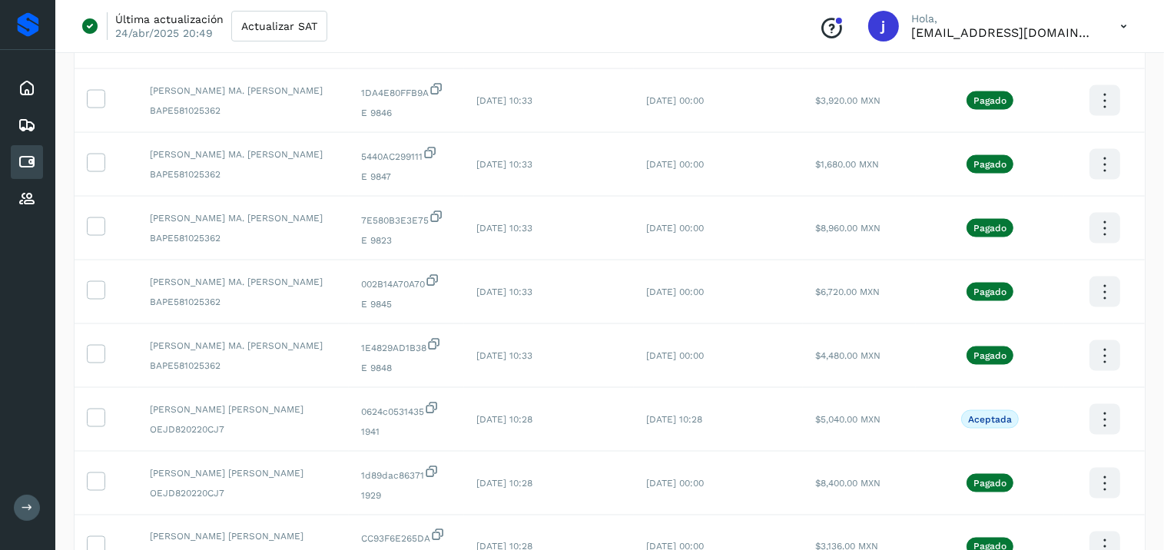
scroll to position [2382, 0]
click at [98, 417] on icon at bounding box center [96, 416] width 16 height 16
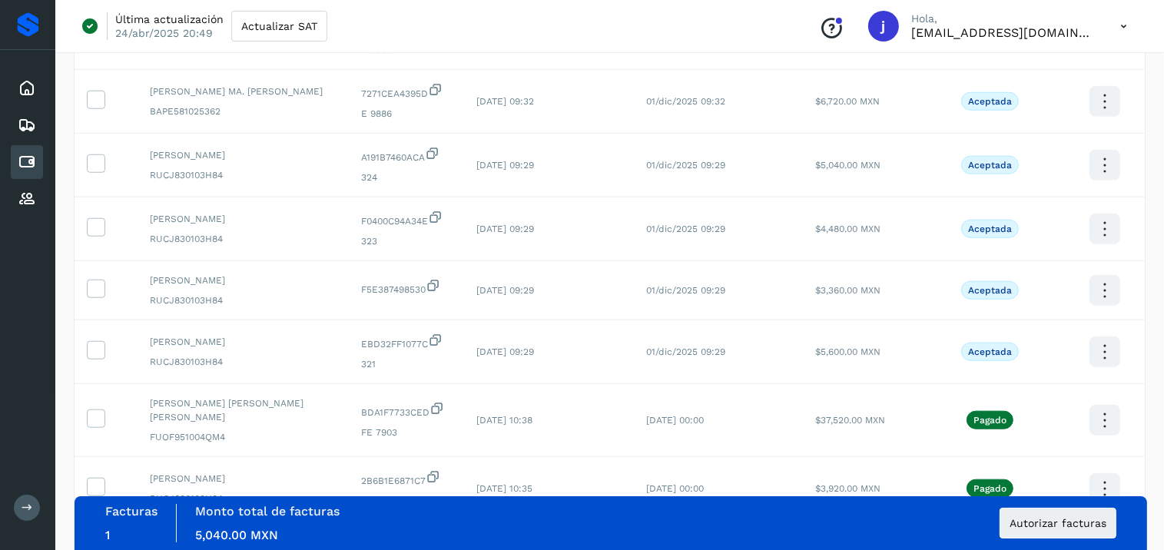
scroll to position [1351, 0]
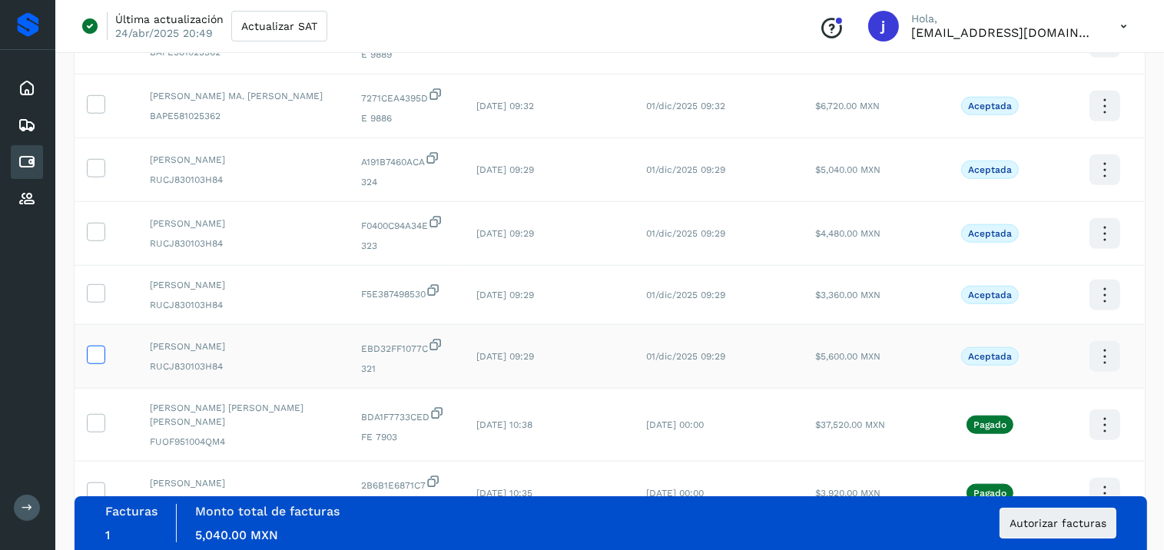
click at [98, 350] on icon at bounding box center [96, 354] width 16 height 16
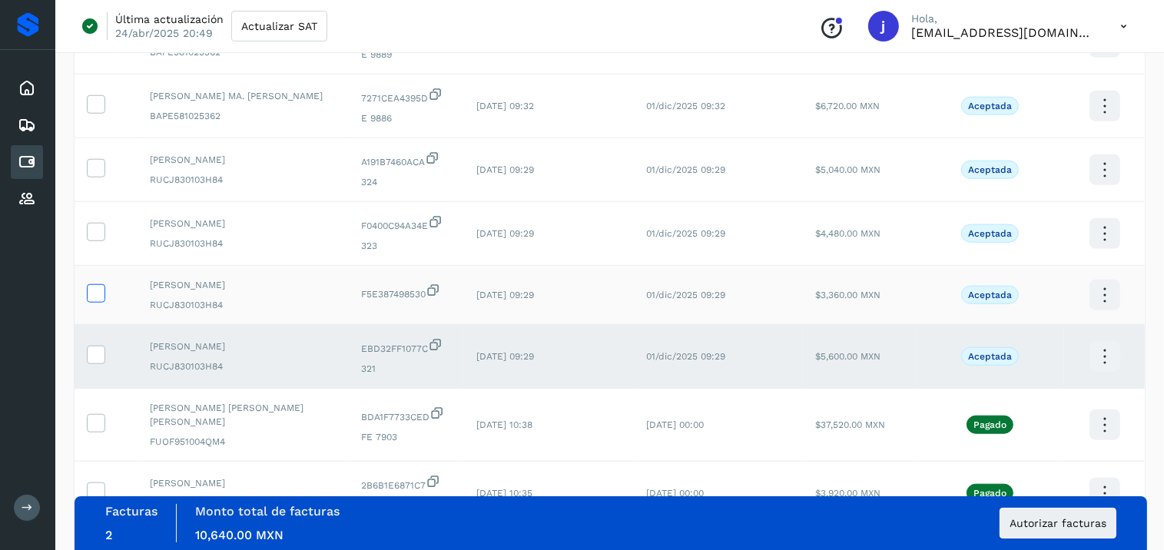
click at [98, 288] on icon at bounding box center [96, 292] width 16 height 16
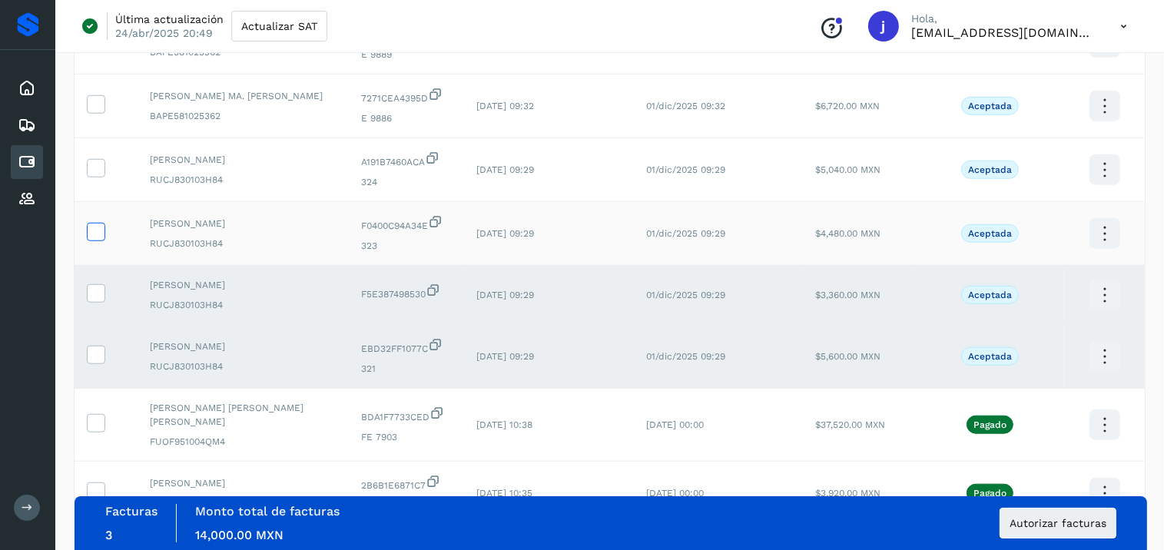
click at [94, 237] on icon at bounding box center [96, 231] width 16 height 16
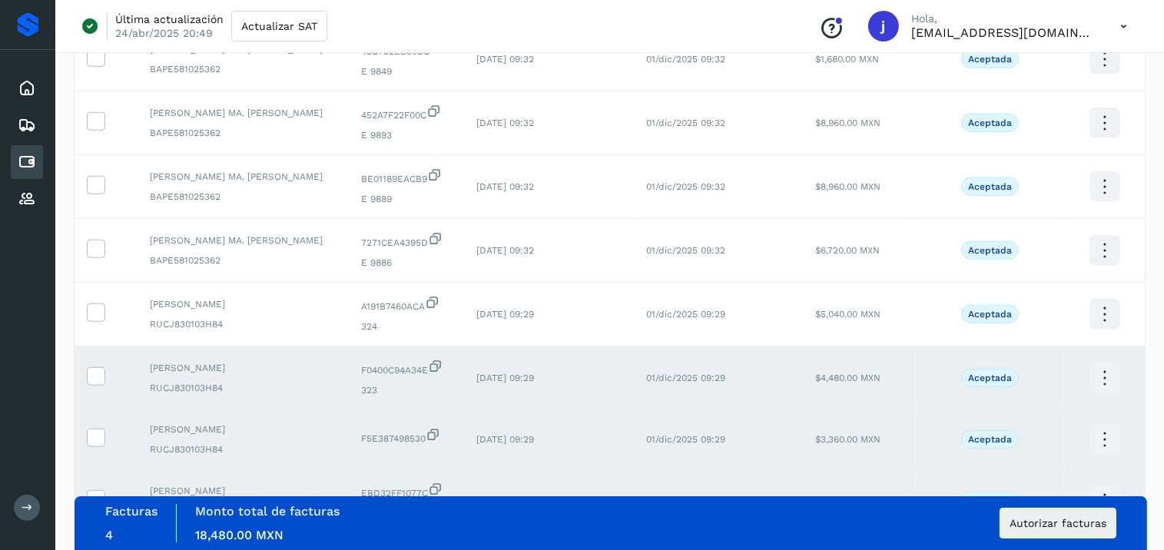
scroll to position [1207, 0]
click at [89, 326] on td at bounding box center [106, 314] width 63 height 64
click at [98, 311] on icon at bounding box center [96, 311] width 16 height 16
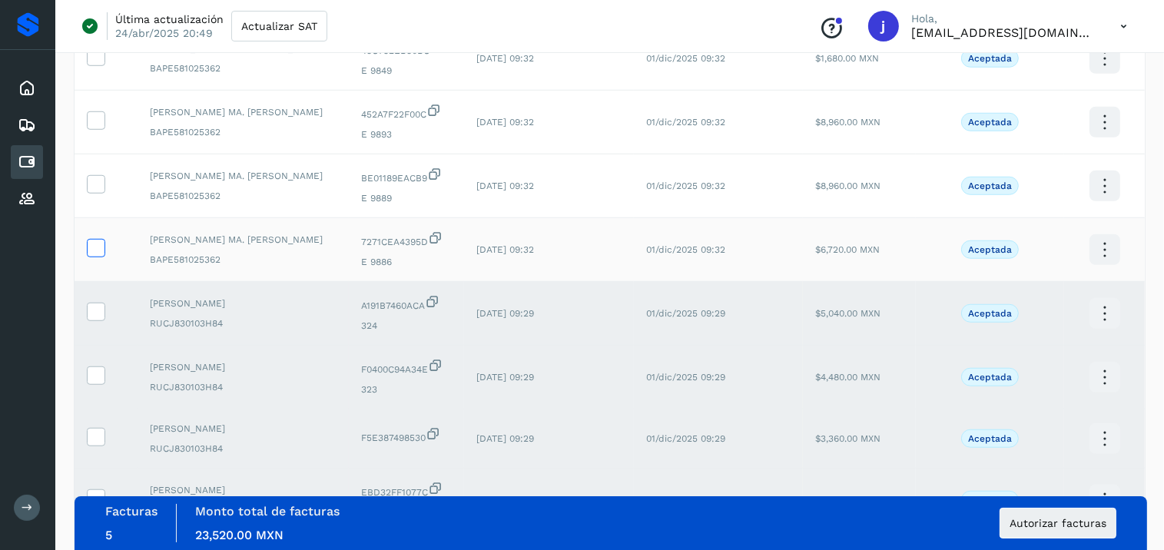
click at [95, 257] on span at bounding box center [96, 251] width 16 height 11
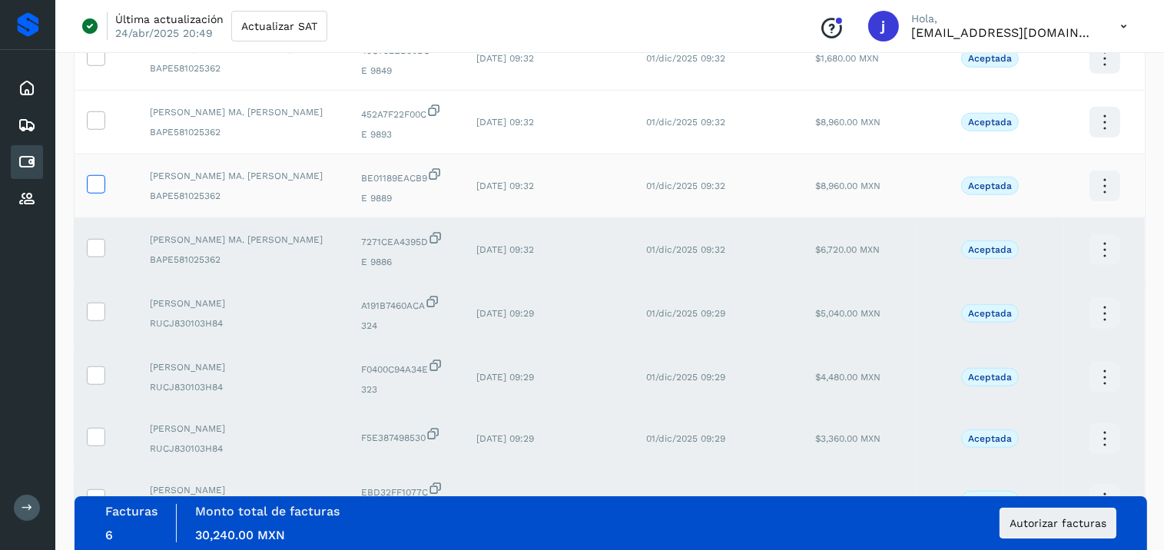
click at [95, 188] on icon at bounding box center [96, 183] width 16 height 16
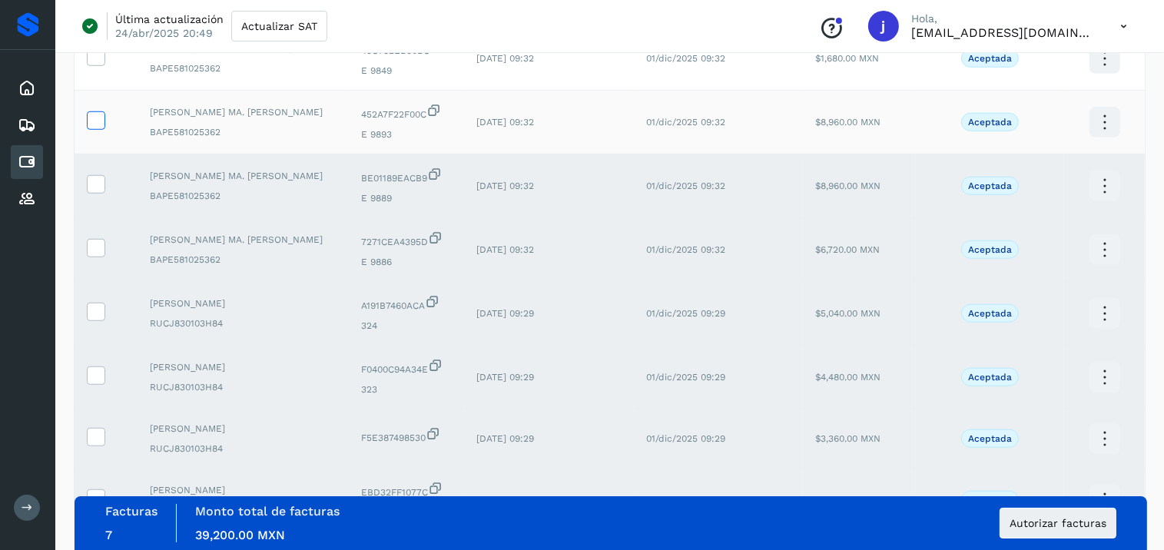
click at [92, 129] on span at bounding box center [96, 123] width 16 height 11
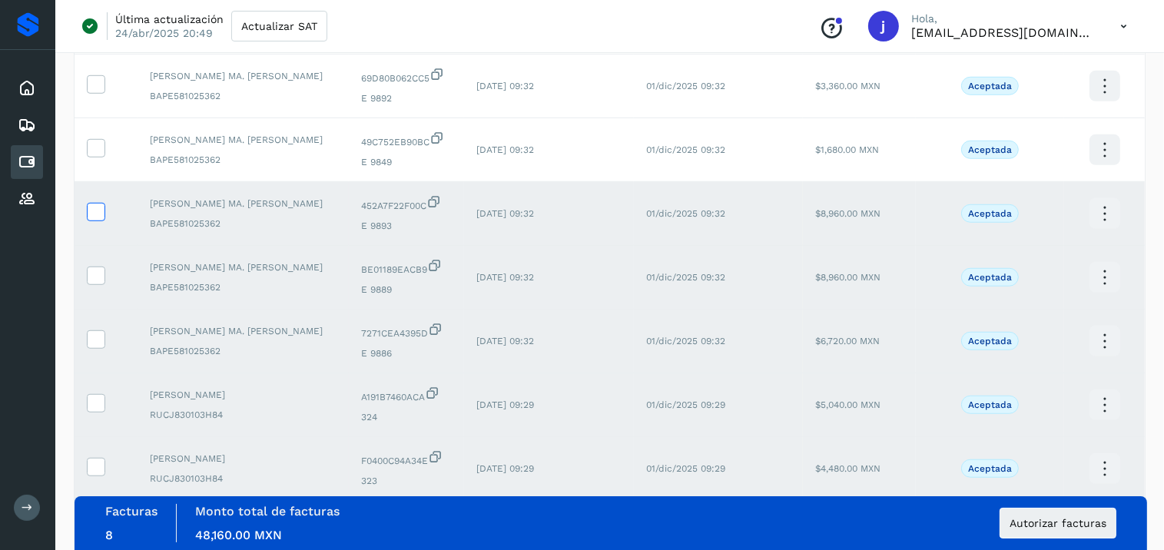
scroll to position [1116, 0]
click at [92, 152] on icon at bounding box center [96, 147] width 16 height 16
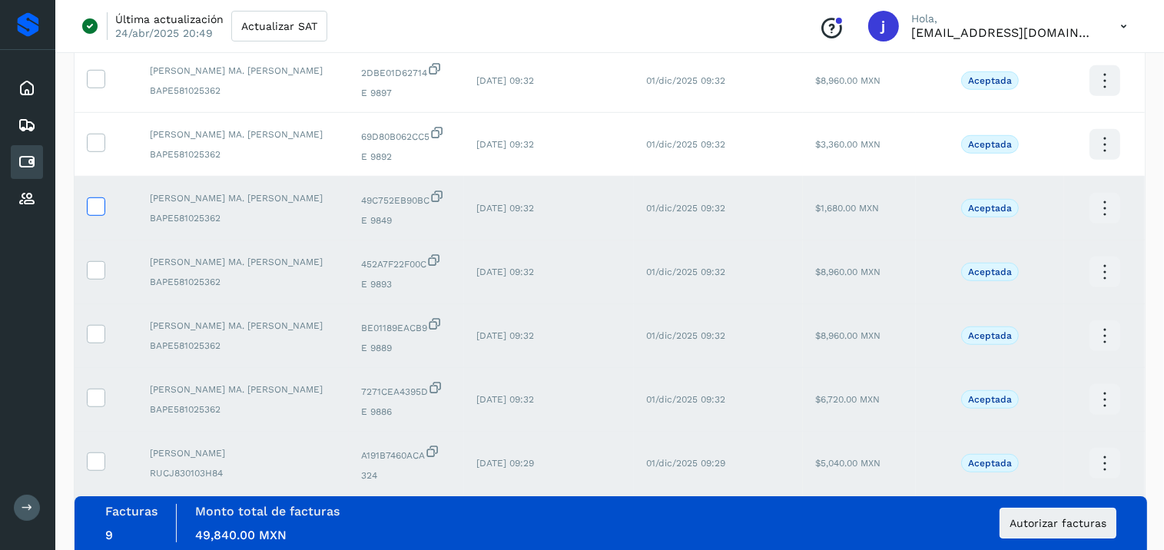
click at [92, 152] on label at bounding box center [96, 143] width 18 height 18
click at [92, 151] on icon at bounding box center [96, 143] width 16 height 16
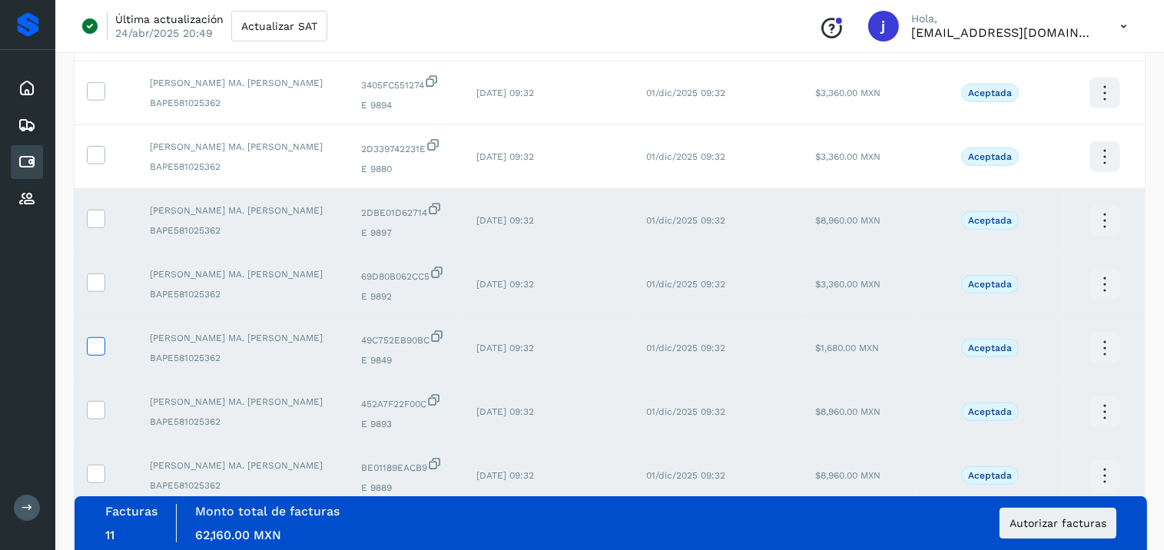
click at [92, 152] on icon at bounding box center [96, 154] width 16 height 16
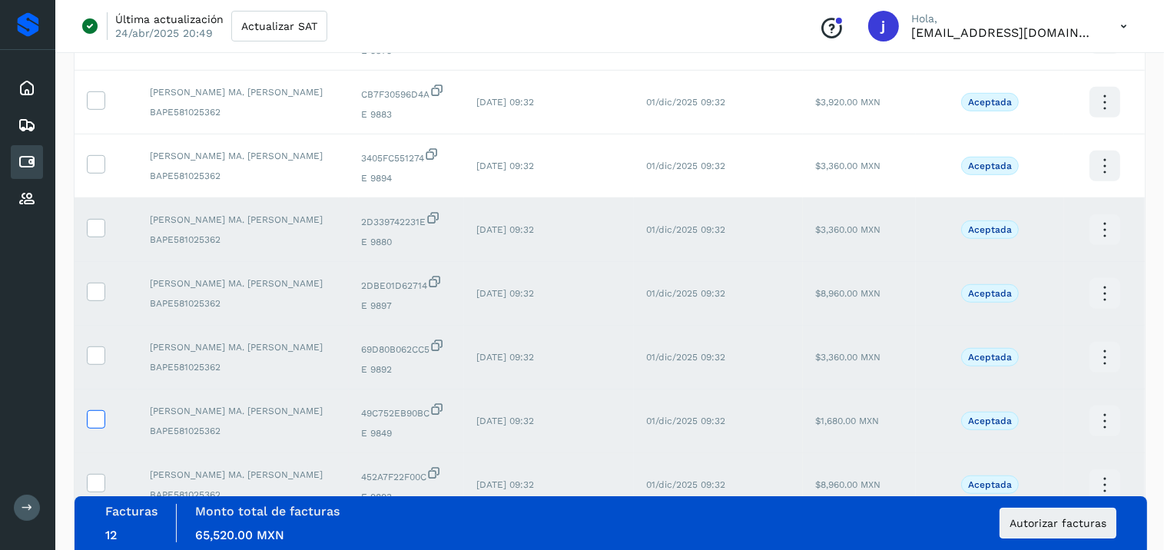
click at [92, 152] on td at bounding box center [106, 166] width 63 height 64
click at [92, 171] on icon at bounding box center [96, 163] width 16 height 16
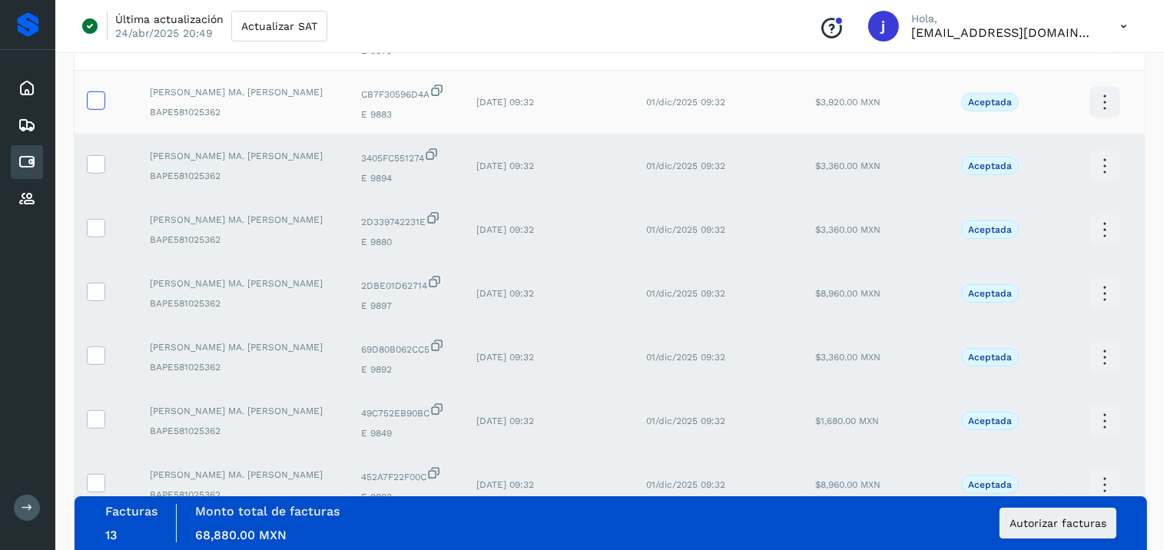
click at [90, 93] on icon at bounding box center [96, 99] width 16 height 16
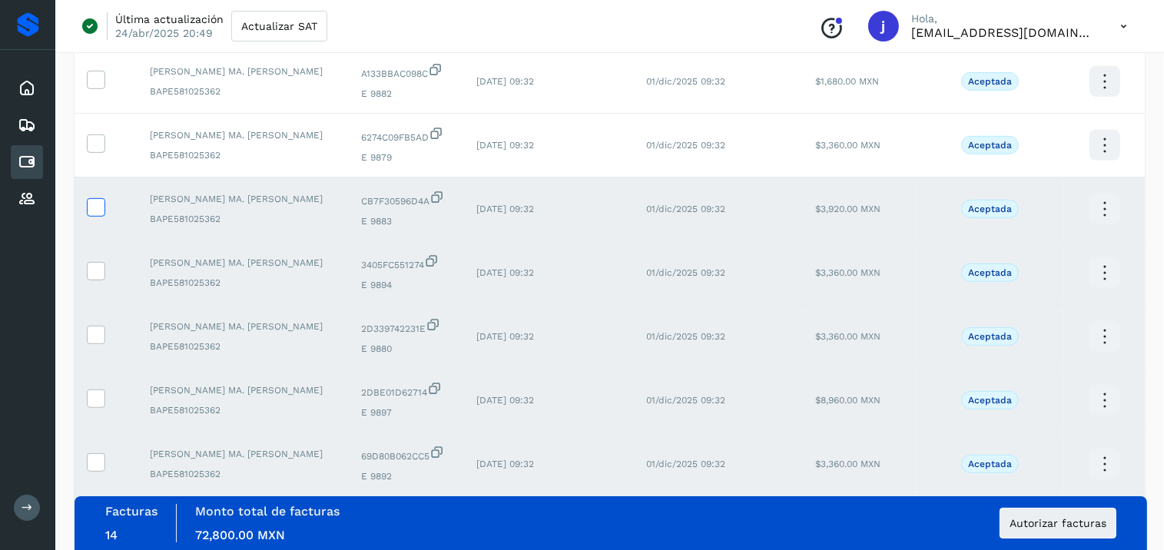
scroll to position [722, 0]
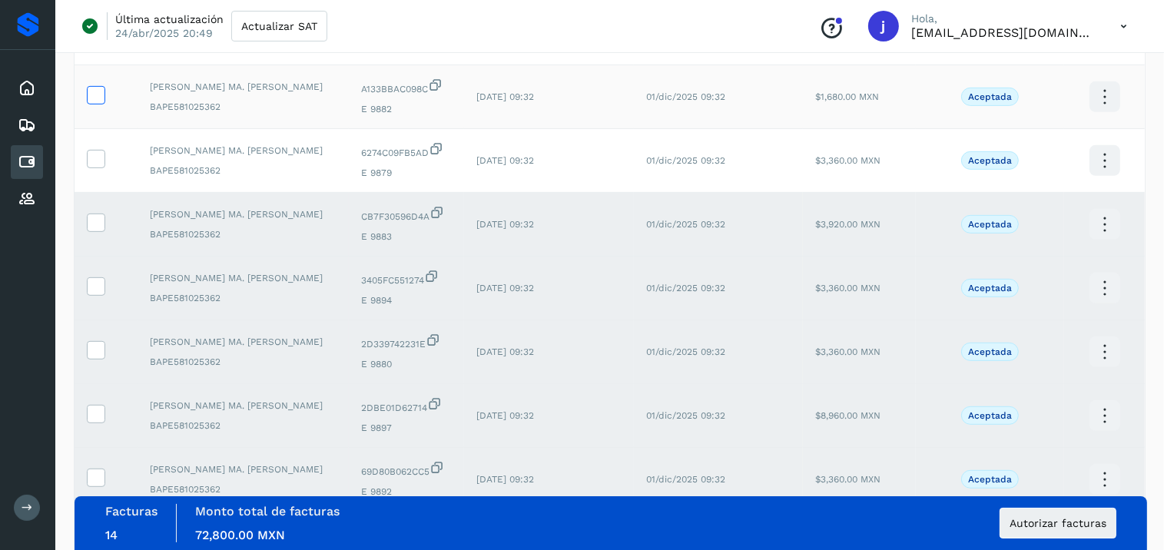
click at [92, 99] on icon at bounding box center [96, 94] width 16 height 16
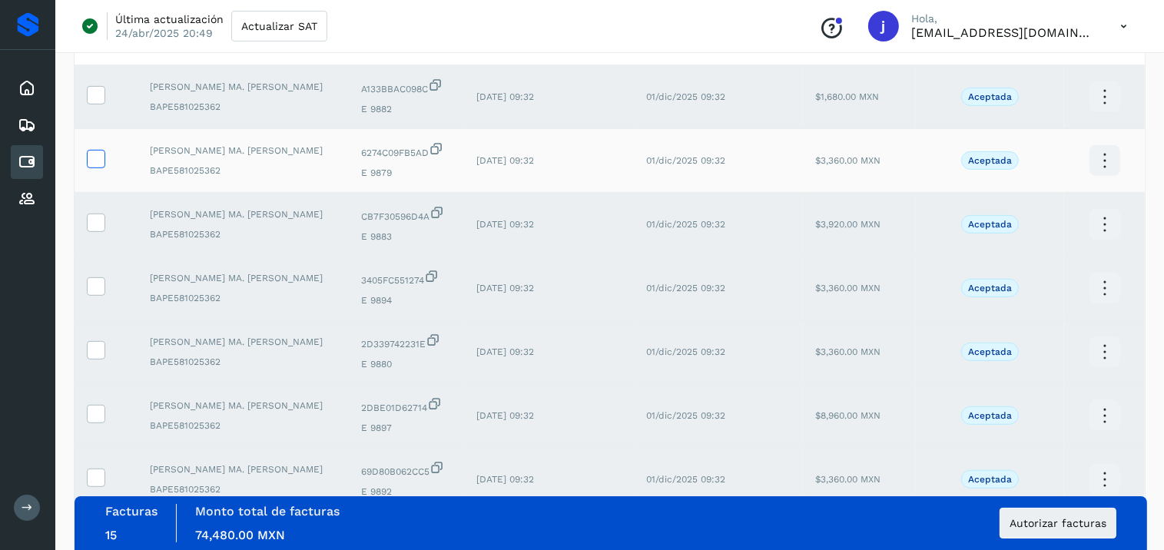
click at [95, 159] on icon at bounding box center [96, 158] width 16 height 16
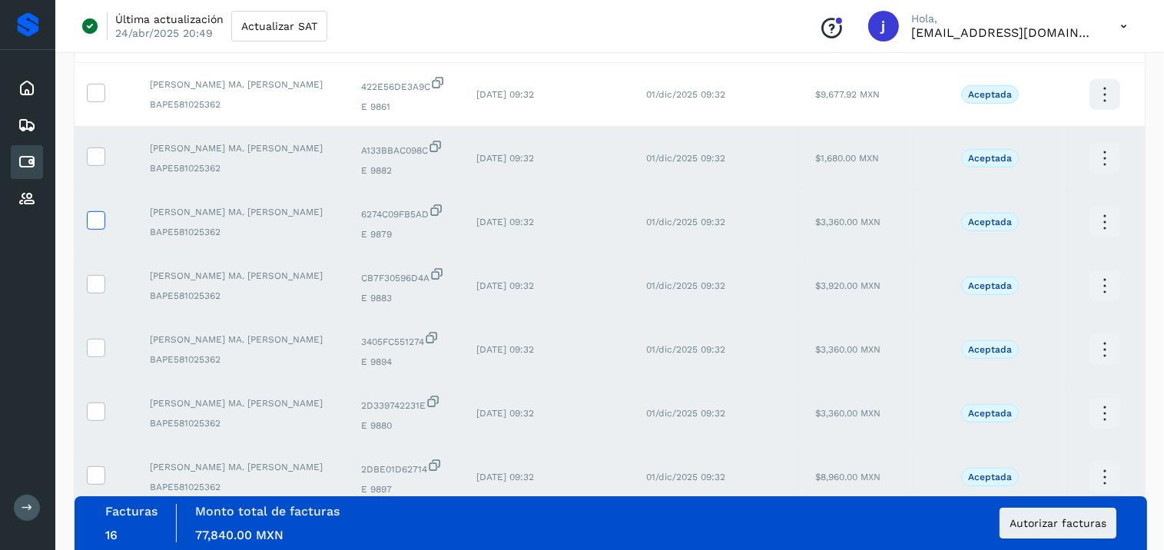
scroll to position [647, 0]
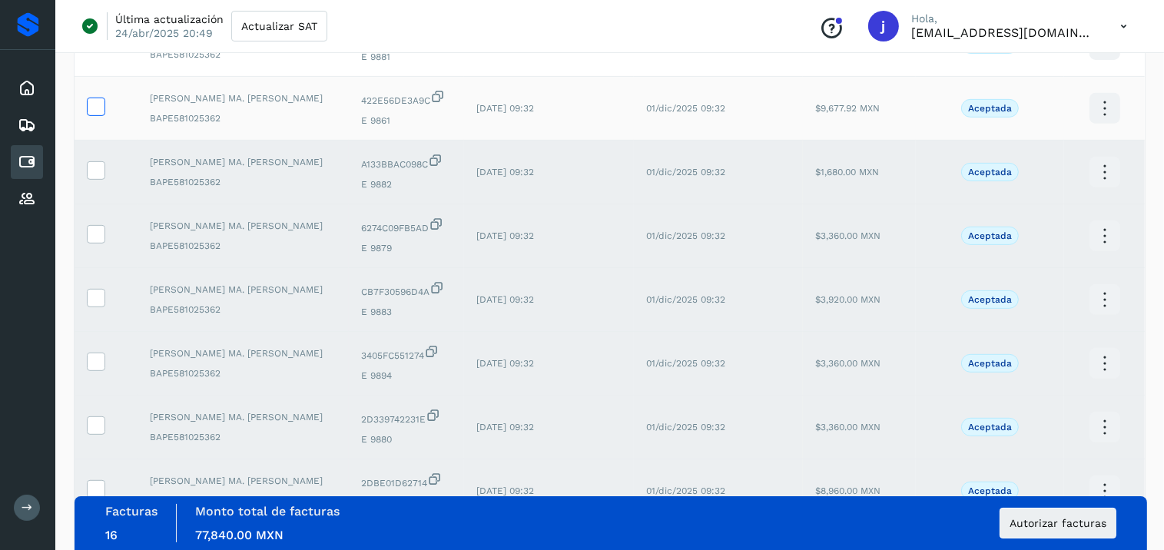
click at [95, 111] on icon at bounding box center [96, 106] width 16 height 16
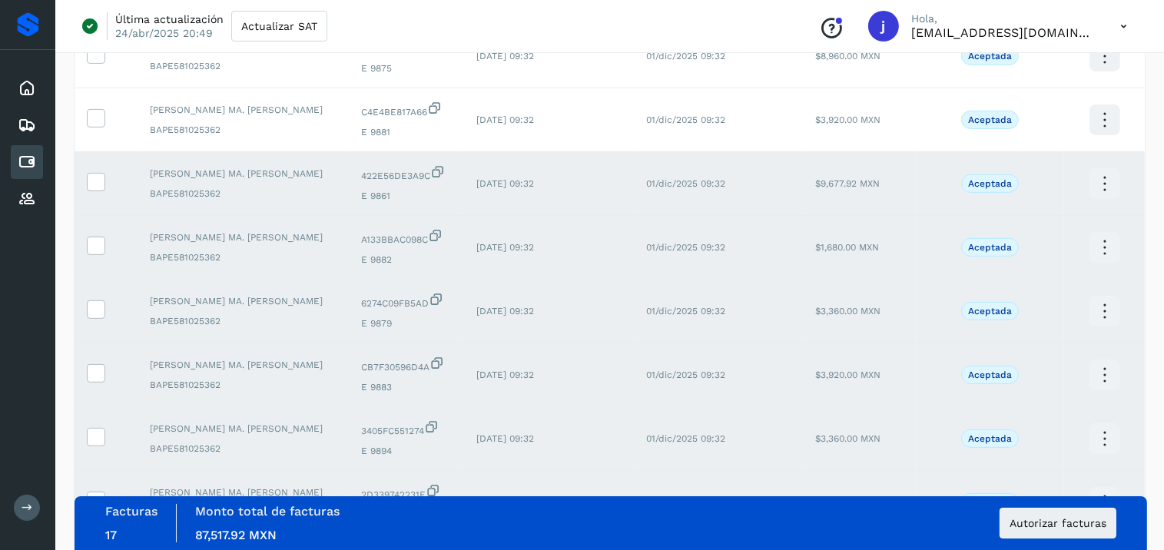
scroll to position [553, 0]
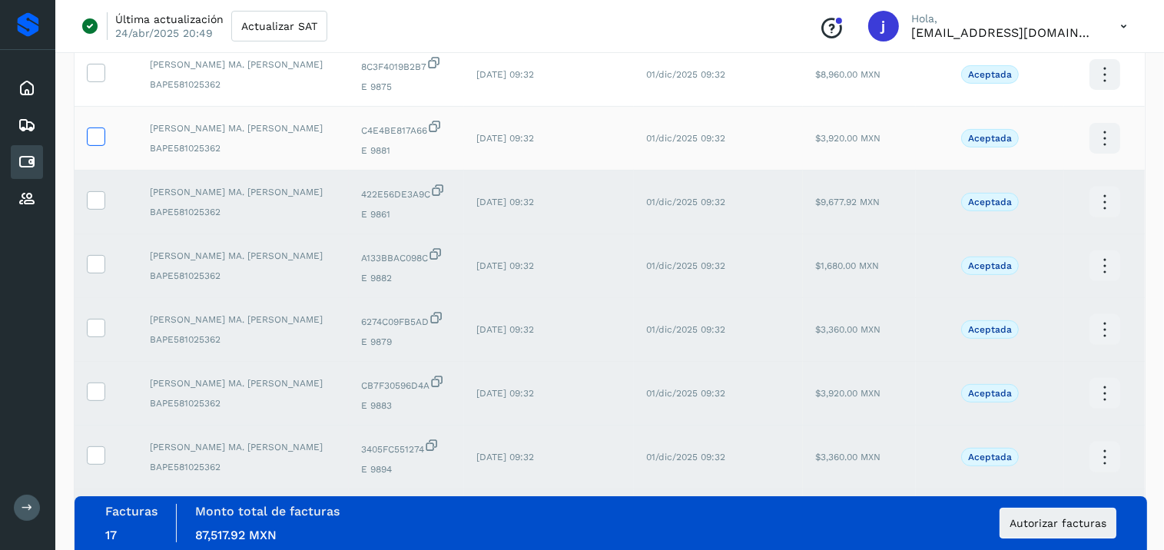
click at [98, 138] on icon at bounding box center [96, 136] width 16 height 16
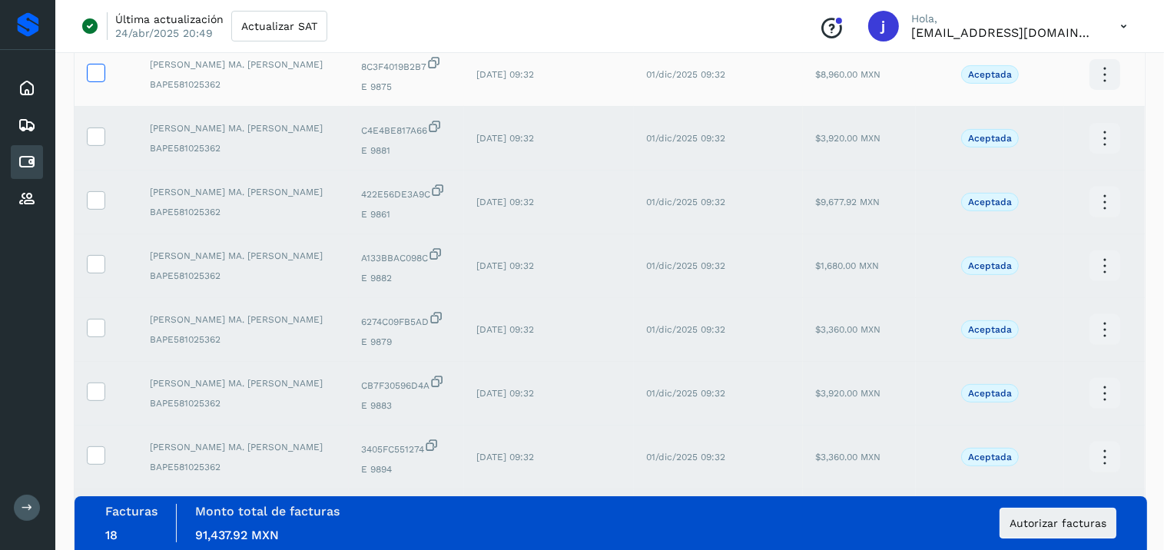
click at [92, 80] on icon at bounding box center [96, 72] width 16 height 16
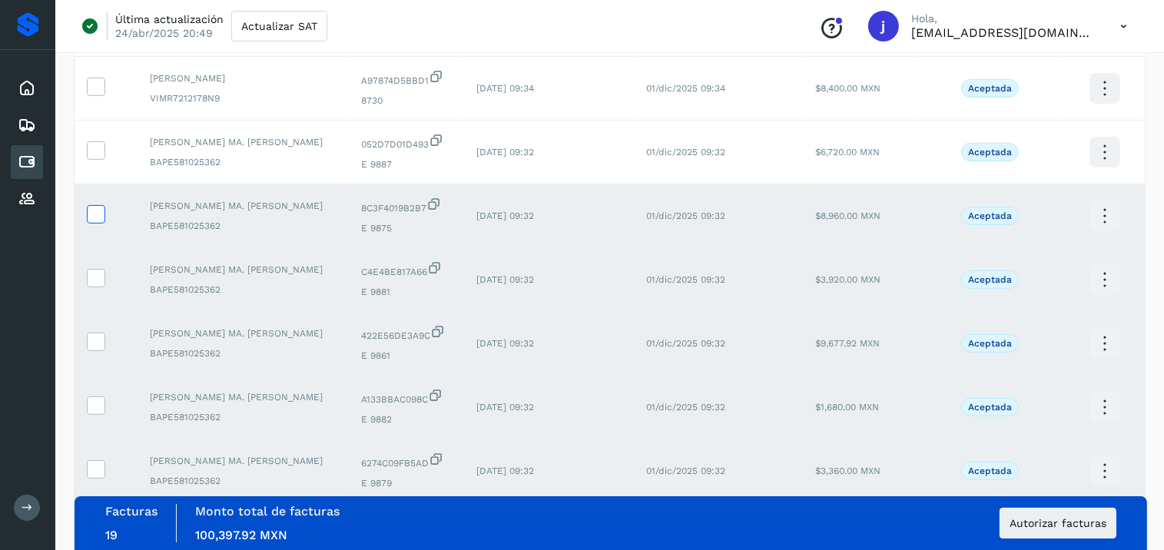
scroll to position [409, 0]
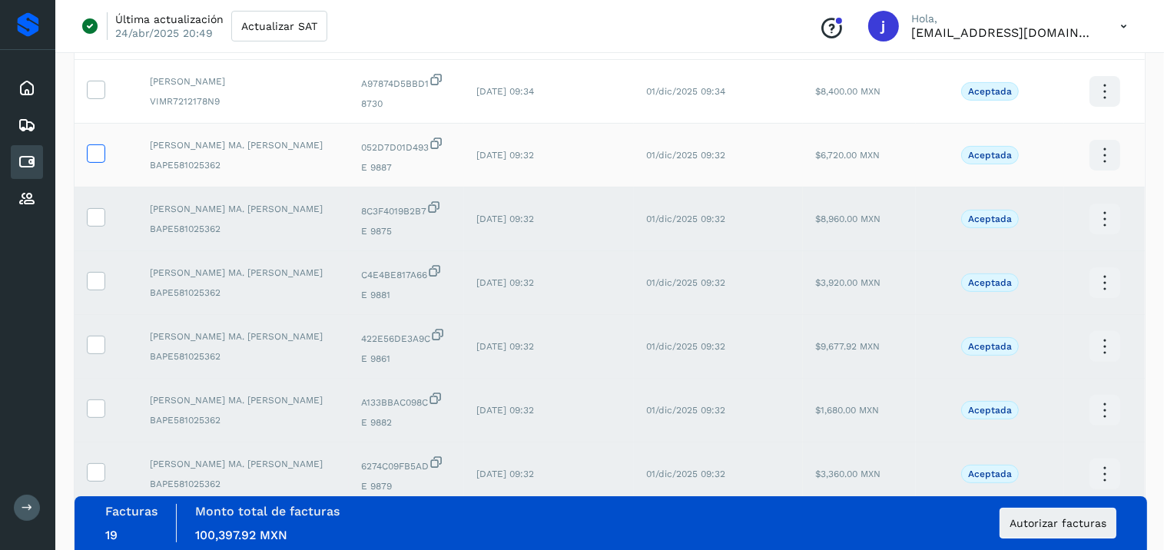
click at [90, 144] on label at bounding box center [96, 153] width 18 height 18
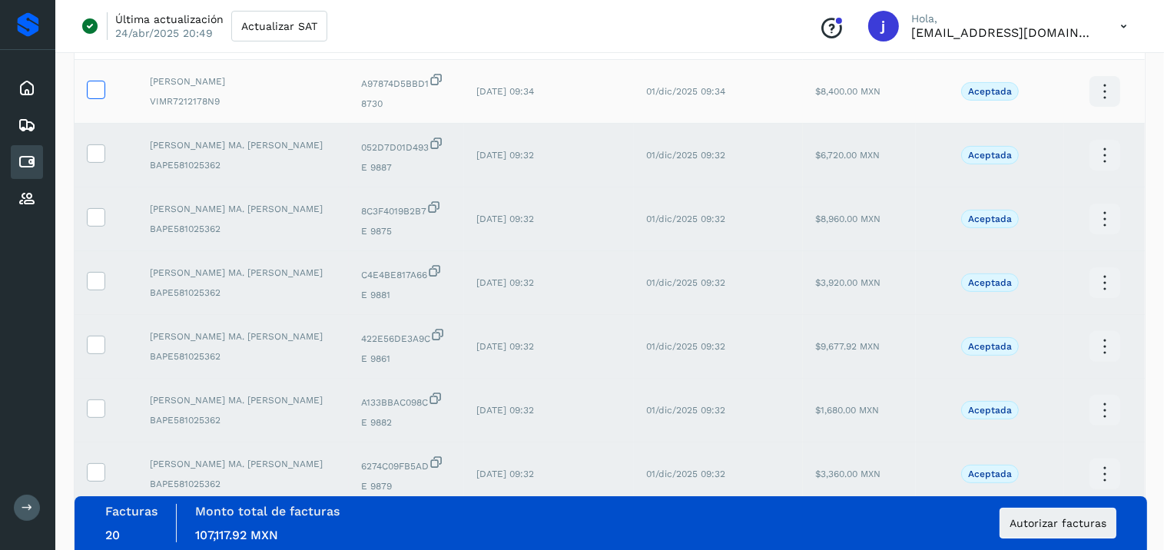
click at [95, 91] on icon at bounding box center [96, 89] width 16 height 16
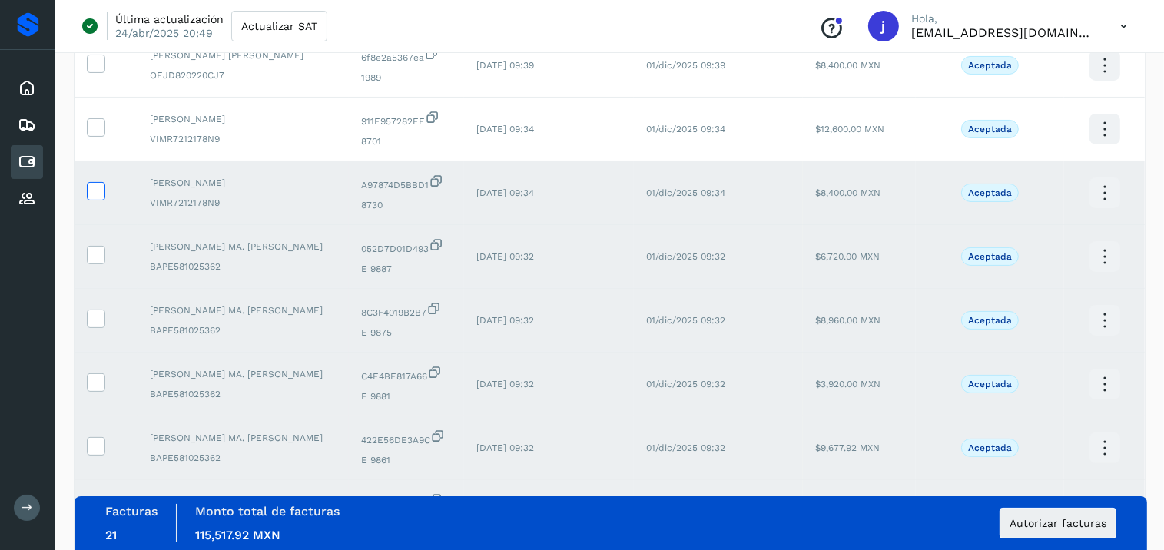
scroll to position [273, 0]
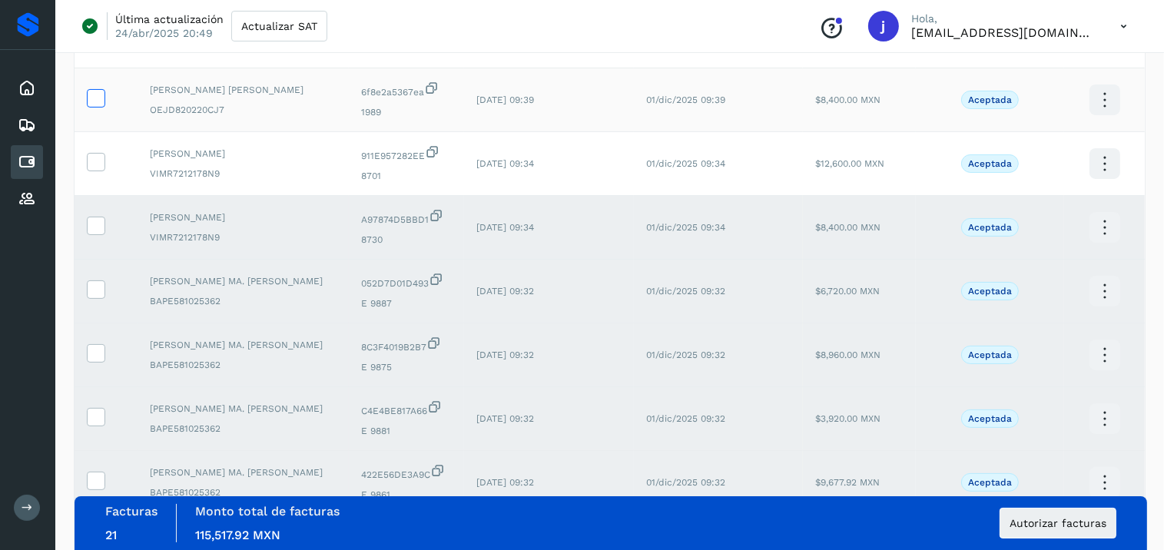
click at [95, 95] on icon at bounding box center [96, 97] width 16 height 16
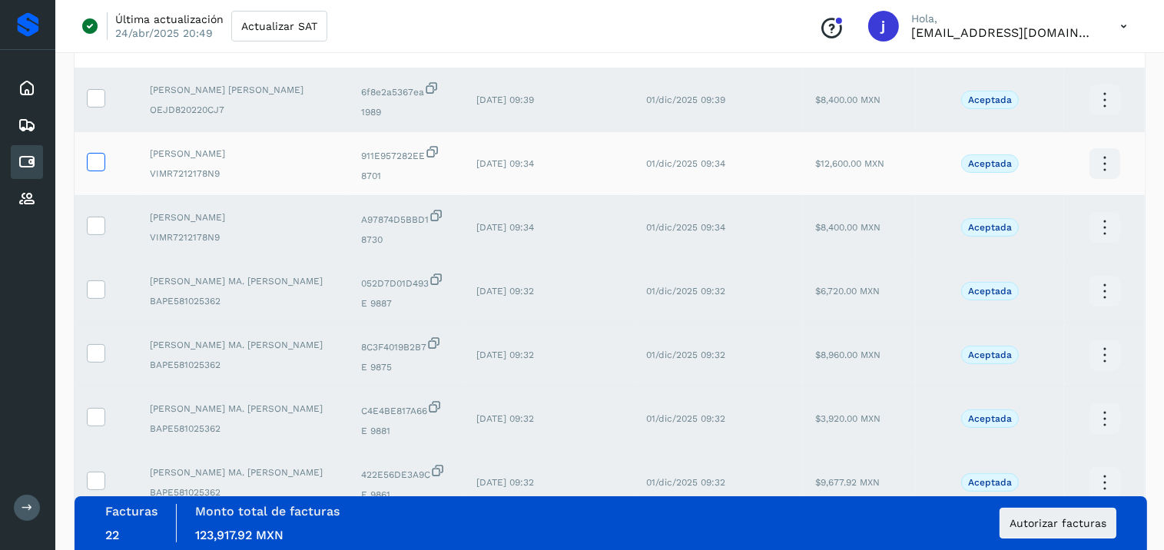
click at [92, 164] on icon at bounding box center [96, 161] width 16 height 16
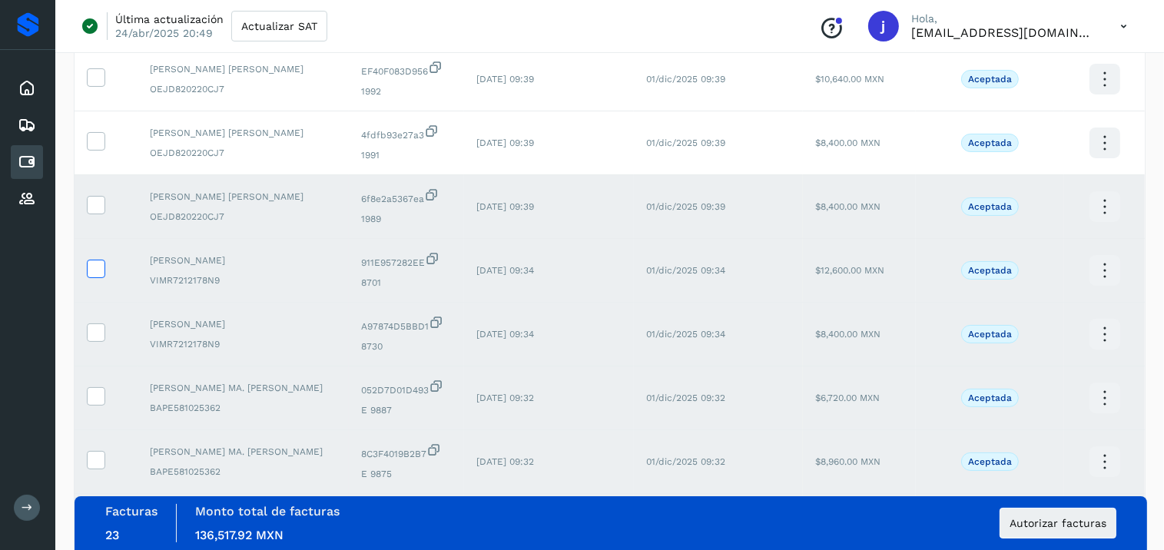
scroll to position [163, 0]
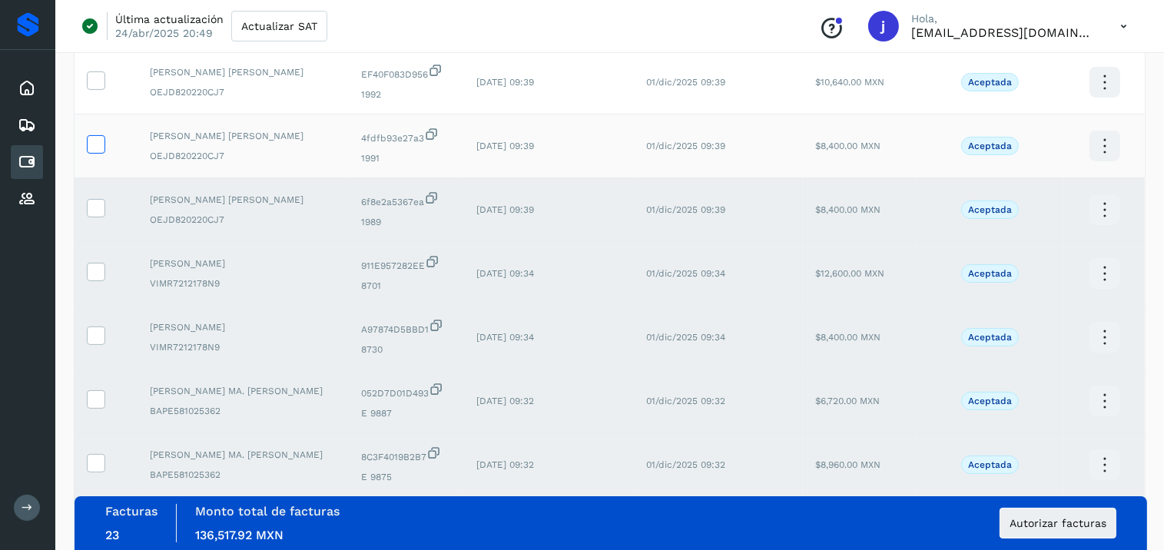
click at [92, 145] on icon at bounding box center [96, 143] width 16 height 16
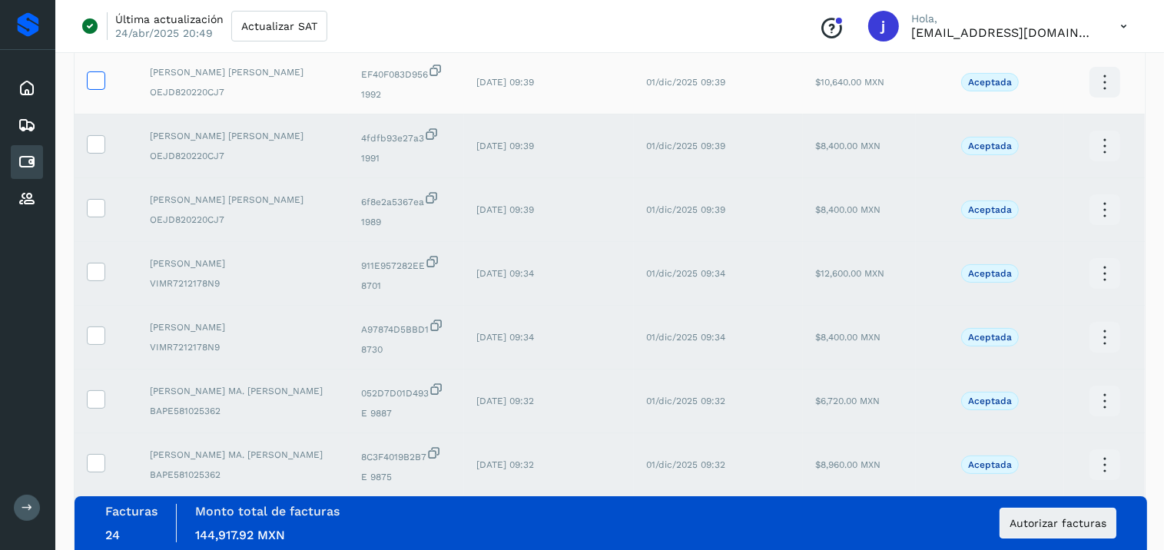
click at [93, 82] on icon at bounding box center [96, 79] width 16 height 16
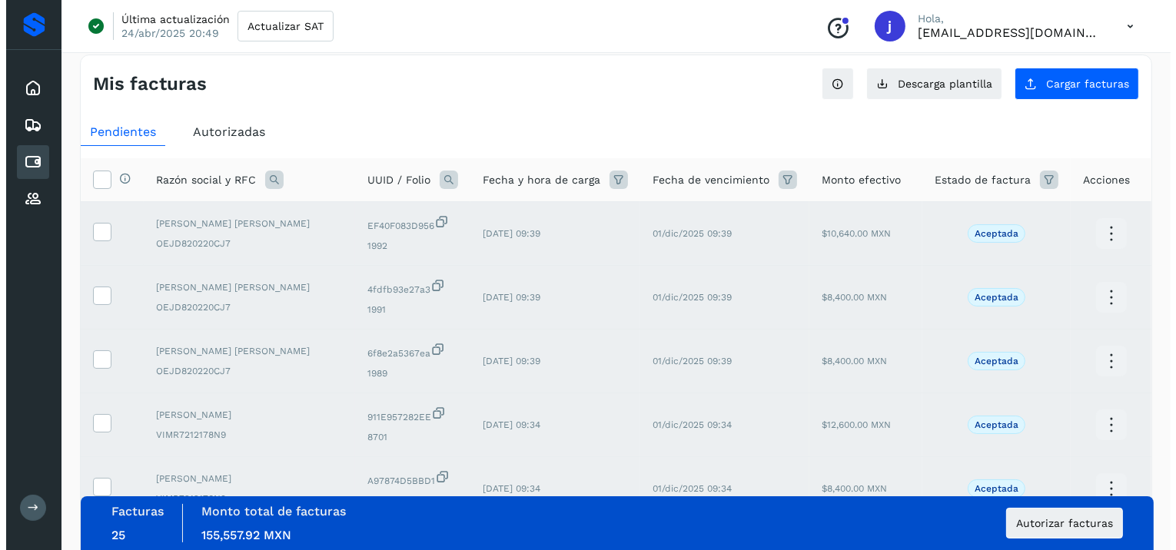
scroll to position [0, 0]
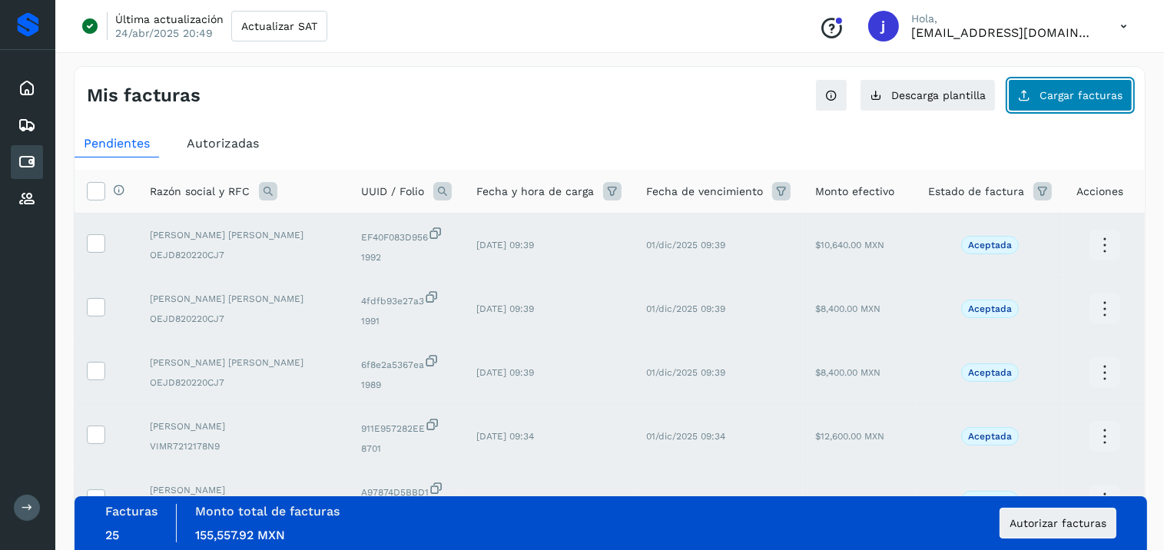
click at [1036, 98] on button "Cargar facturas" at bounding box center [1070, 95] width 124 height 32
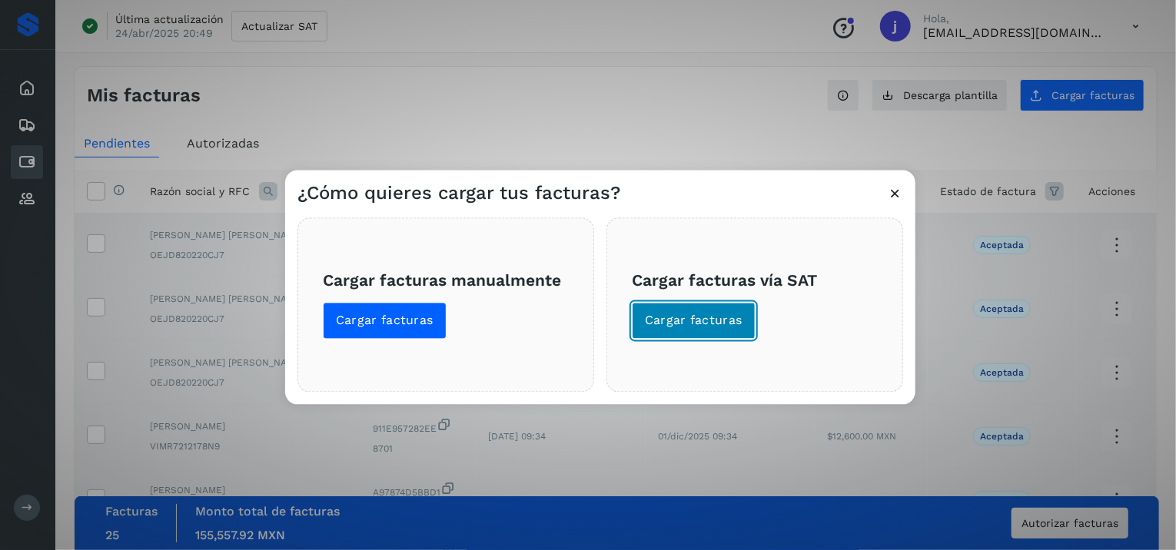
click at [679, 308] on button "Cargar facturas" at bounding box center [694, 321] width 124 height 37
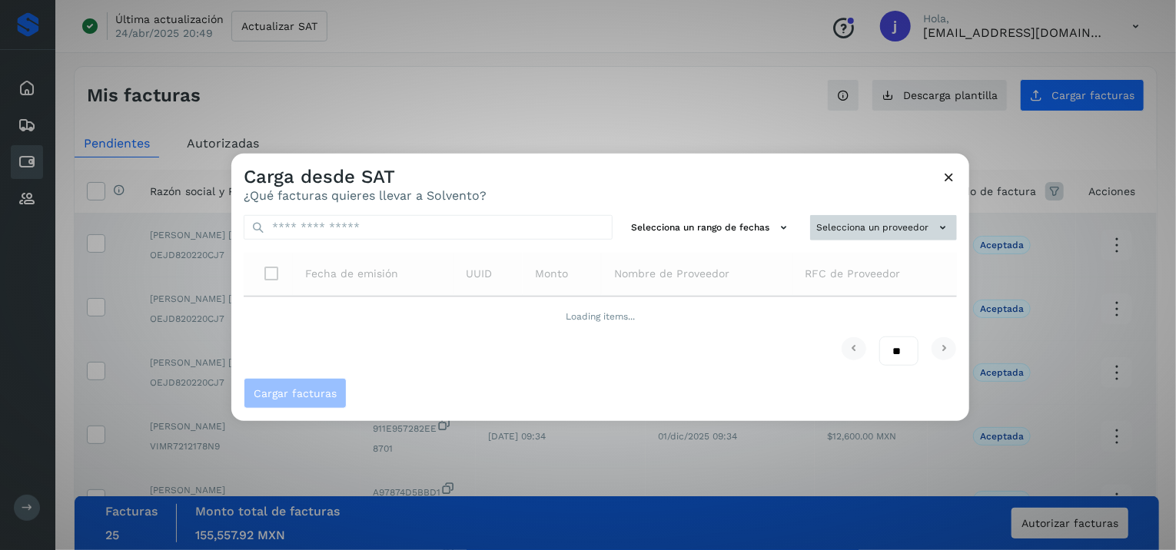
click at [828, 233] on button "Selecciona un proveedor" at bounding box center [883, 227] width 147 height 25
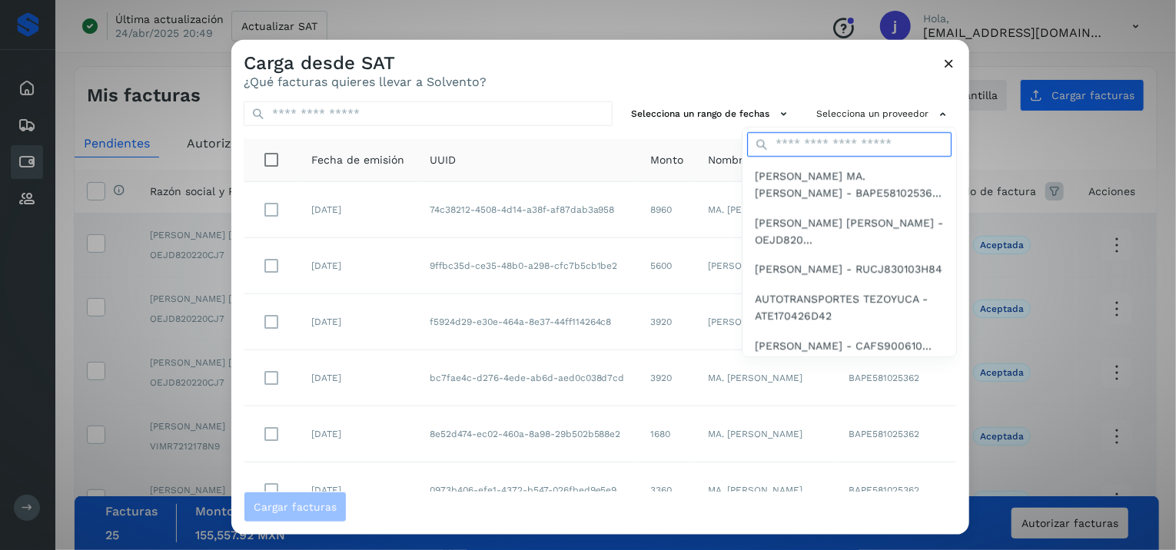
click at [785, 144] on input "text" at bounding box center [849, 144] width 204 height 25
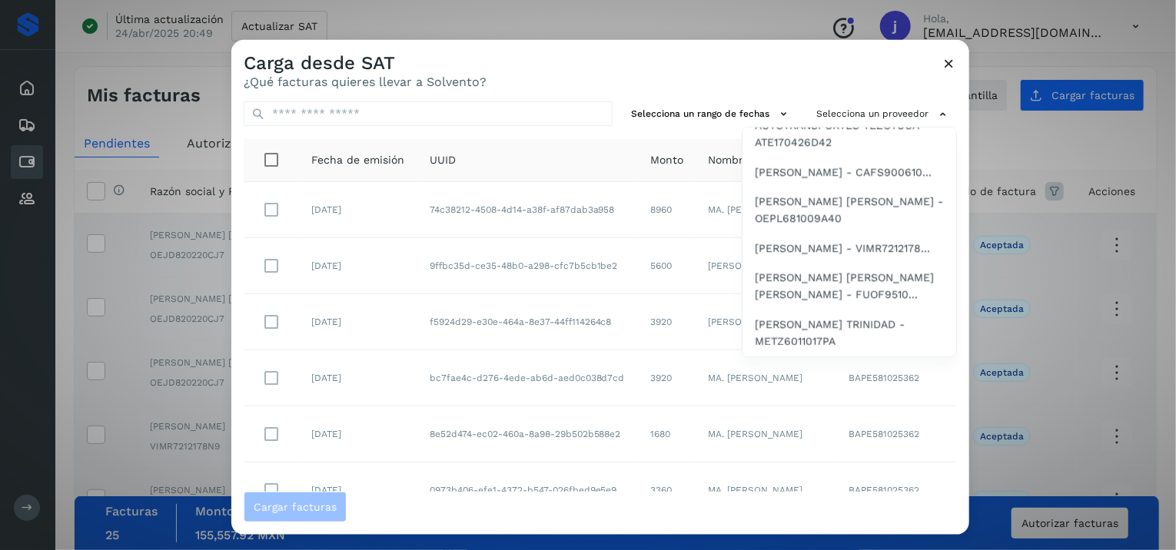
scroll to position [178, 0]
click at [818, 304] on span "JOSE FRANCISCO FUENTES ORTEGA - FUOF9510..." at bounding box center [849, 286] width 189 height 35
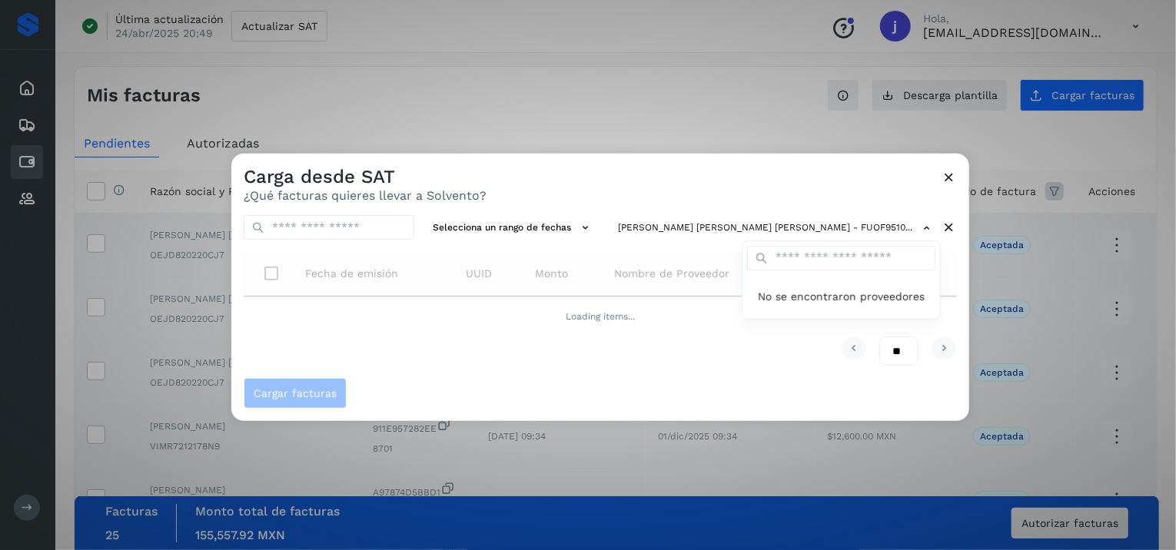
scroll to position [0, 0]
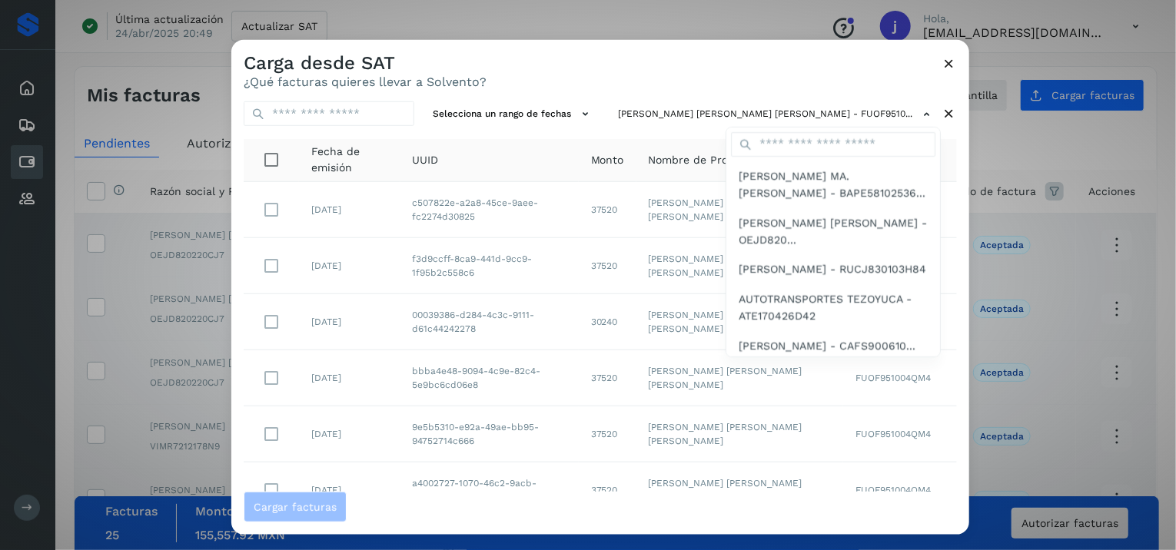
drag, startPoint x: 947, startPoint y: 184, endPoint x: 963, endPoint y: 223, distance: 42.4
click at [963, 223] on div at bounding box center [819, 315] width 1176 height 550
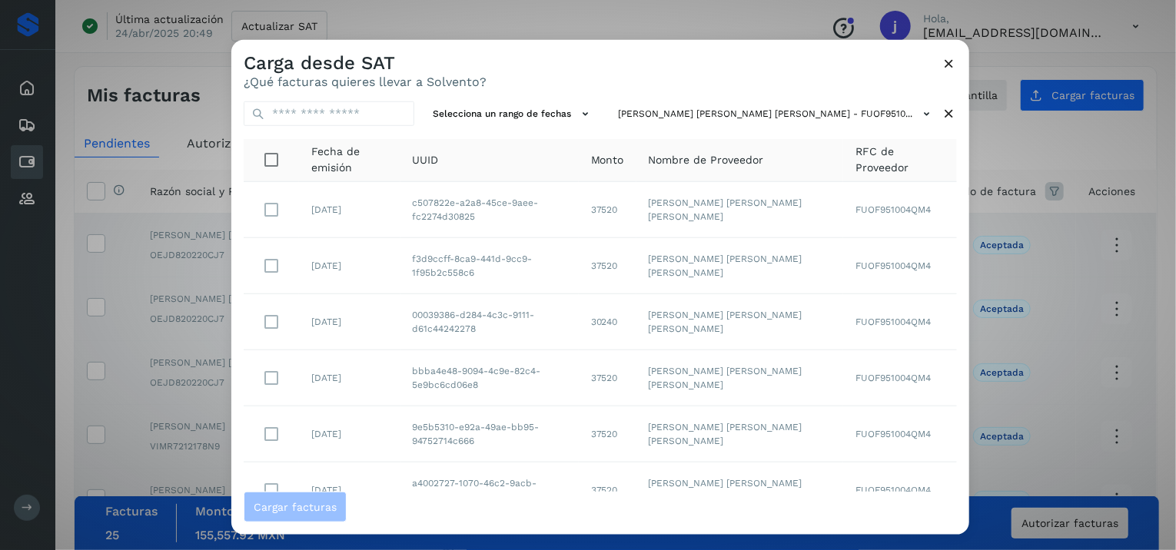
drag, startPoint x: 963, startPoint y: 223, endPoint x: 952, endPoint y: 344, distance: 121.1
click at [952, 344] on div "Selecciona un rango de fechas JOSE FRANCISCO FUENTES ORTEGA - FUOF9510... Fecha…" at bounding box center [600, 290] width 738 height 403
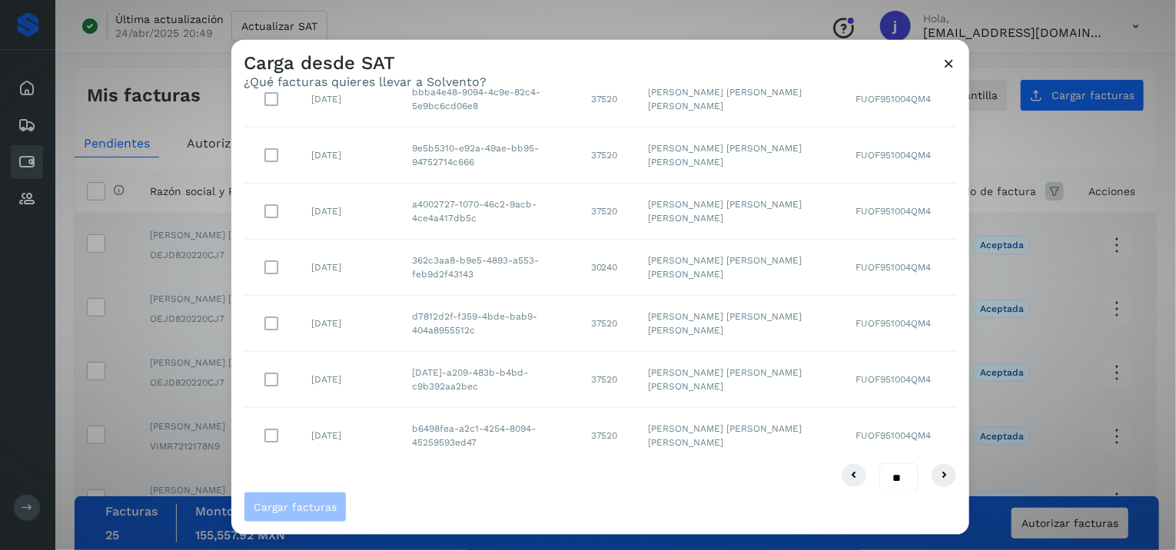
scroll to position [290, 0]
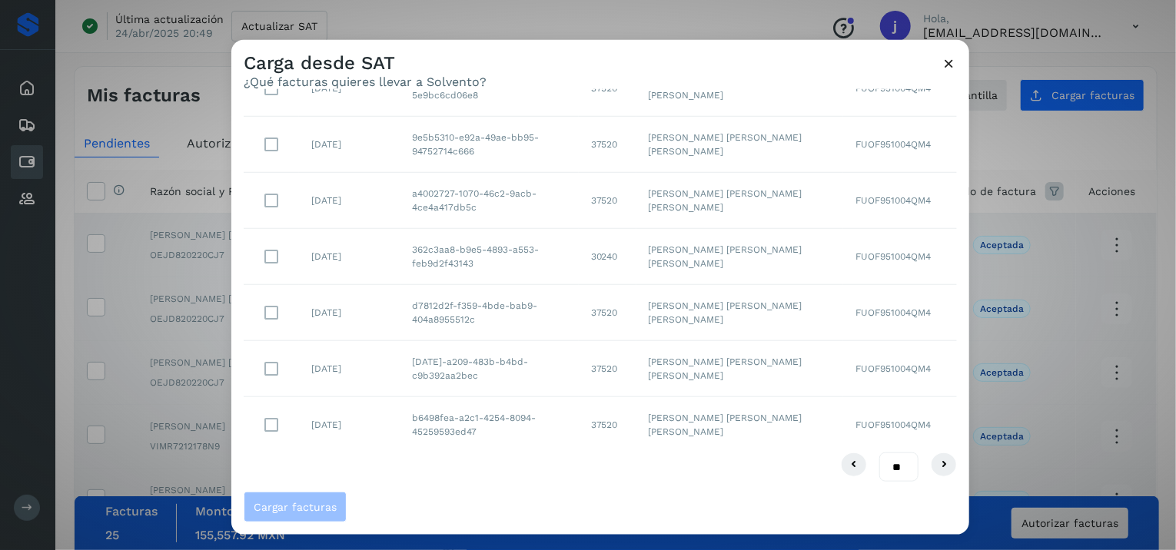
click at [891, 459] on select "** ** **" at bounding box center [898, 468] width 39 height 30
select select "**"
click at [879, 453] on select "** ** **" at bounding box center [898, 468] width 39 height 30
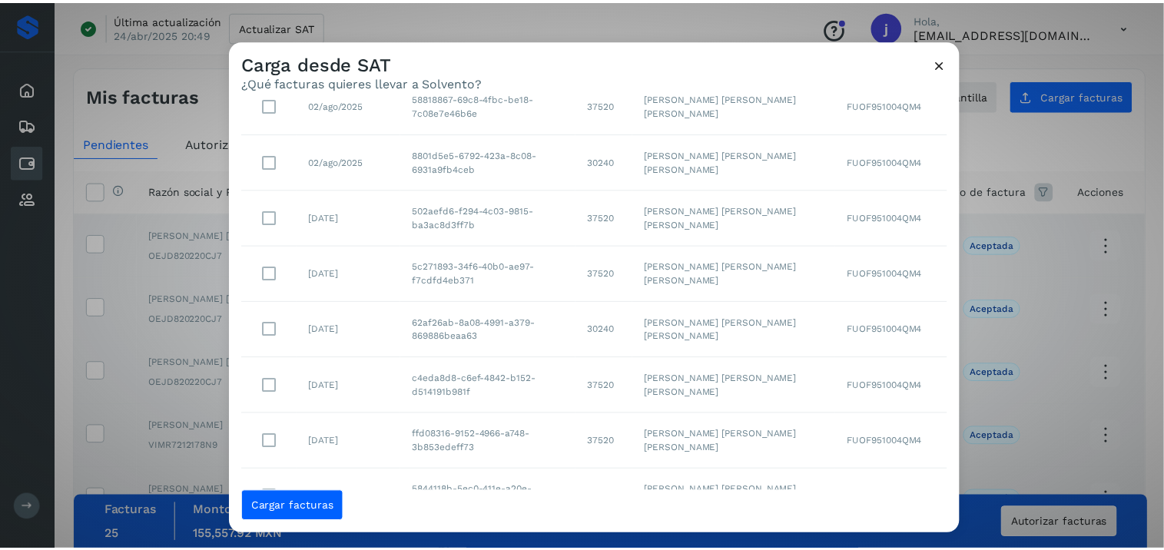
scroll to position [1512, 0]
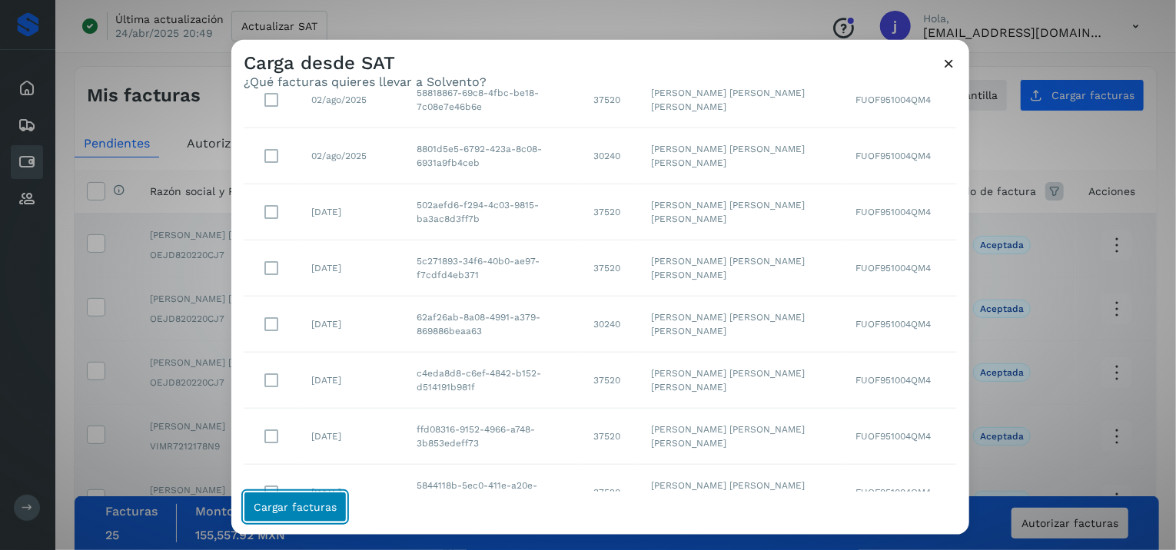
click at [316, 502] on span "Cargar facturas" at bounding box center [295, 507] width 83 height 11
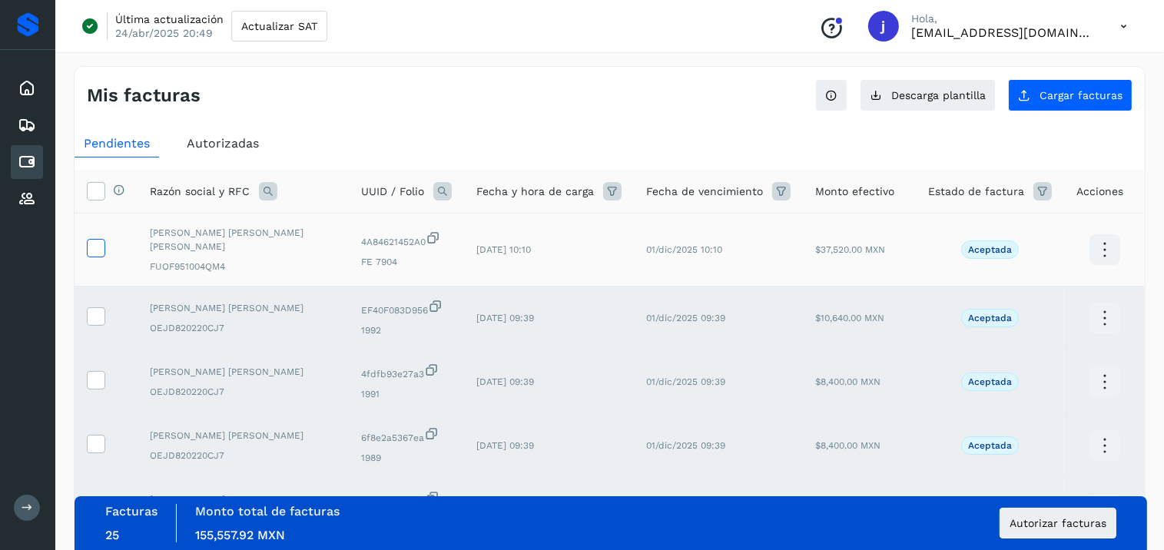
click at [95, 241] on icon at bounding box center [96, 247] width 16 height 16
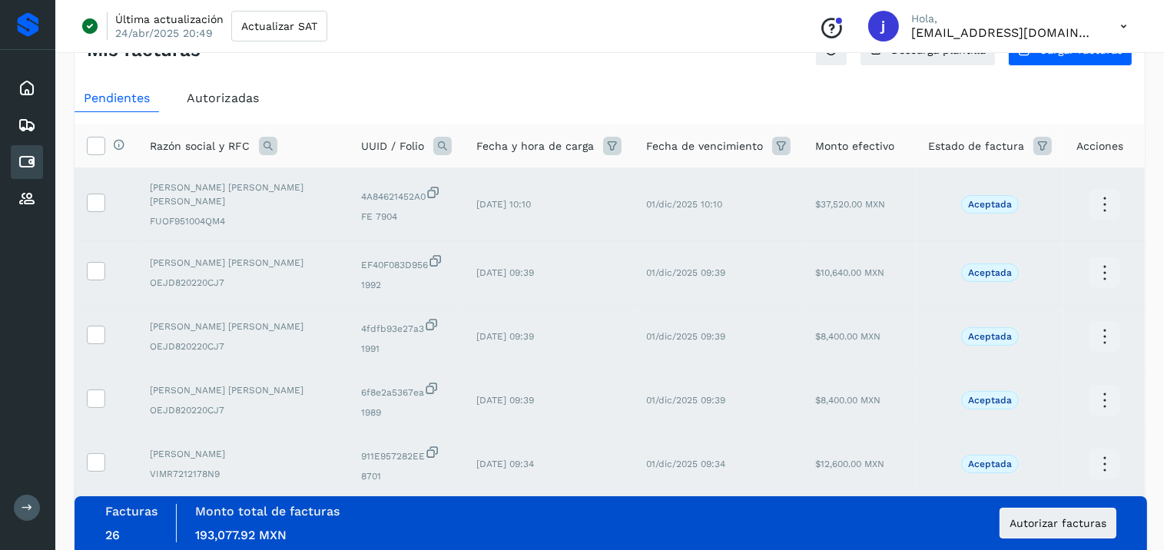
scroll to position [0, 0]
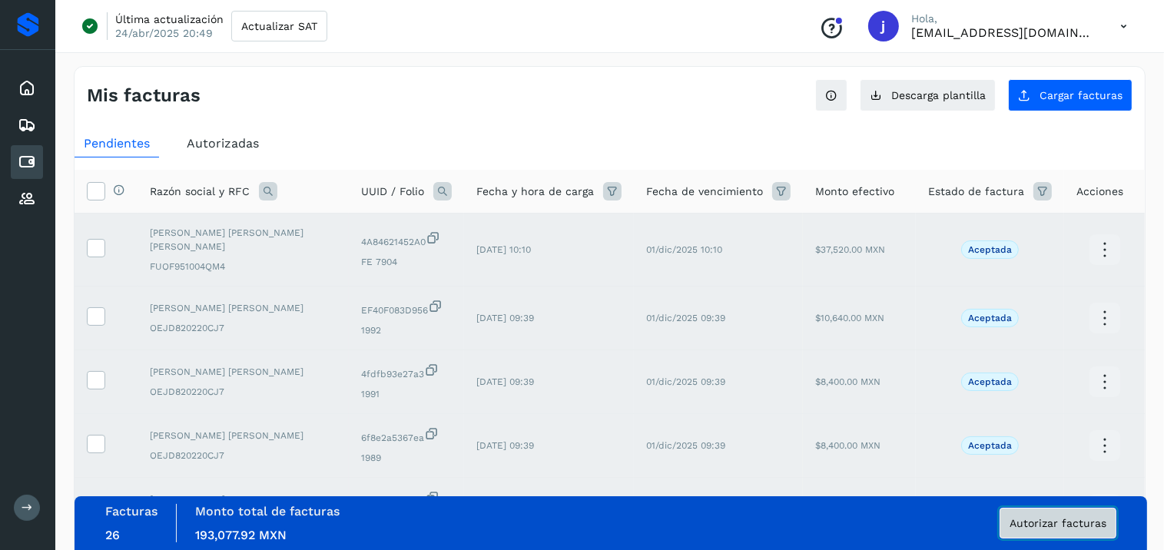
click at [1082, 531] on button "Autorizar facturas" at bounding box center [1058, 523] width 117 height 31
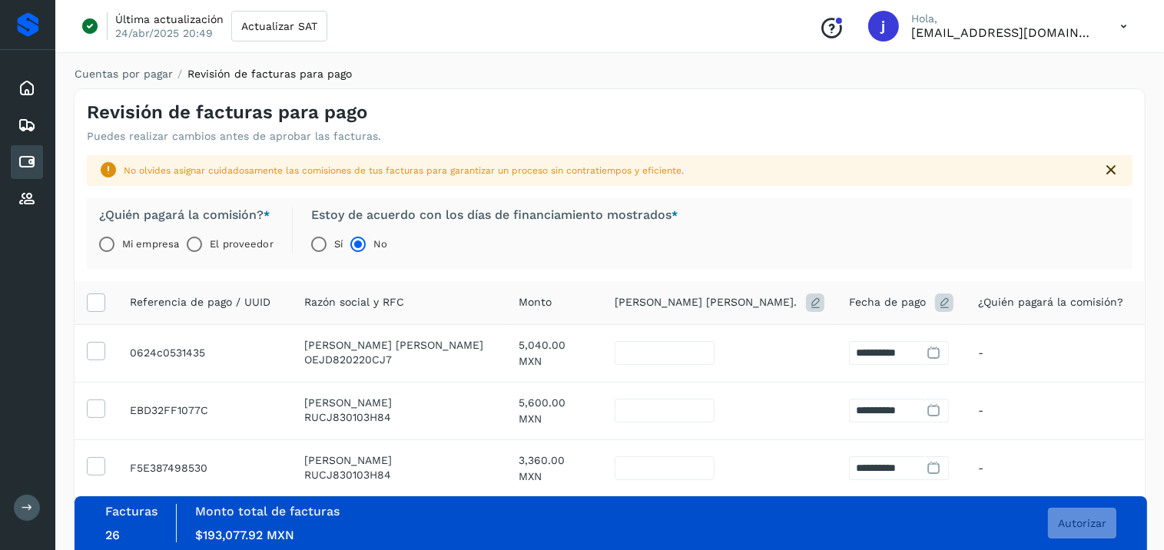
scroll to position [3, 0]
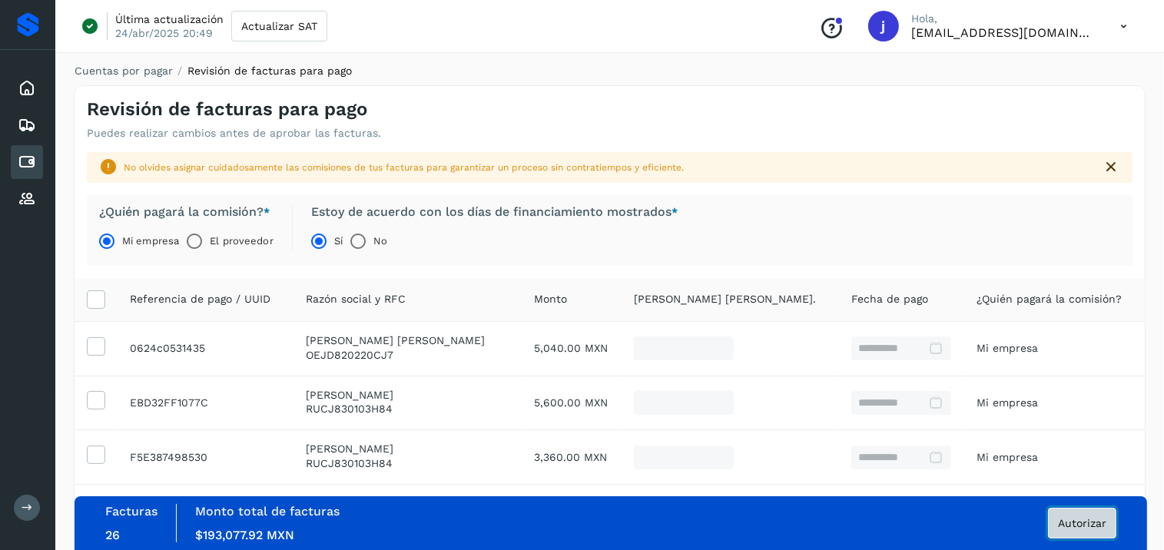
click at [1092, 523] on span "Autorizar" at bounding box center [1082, 523] width 48 height 11
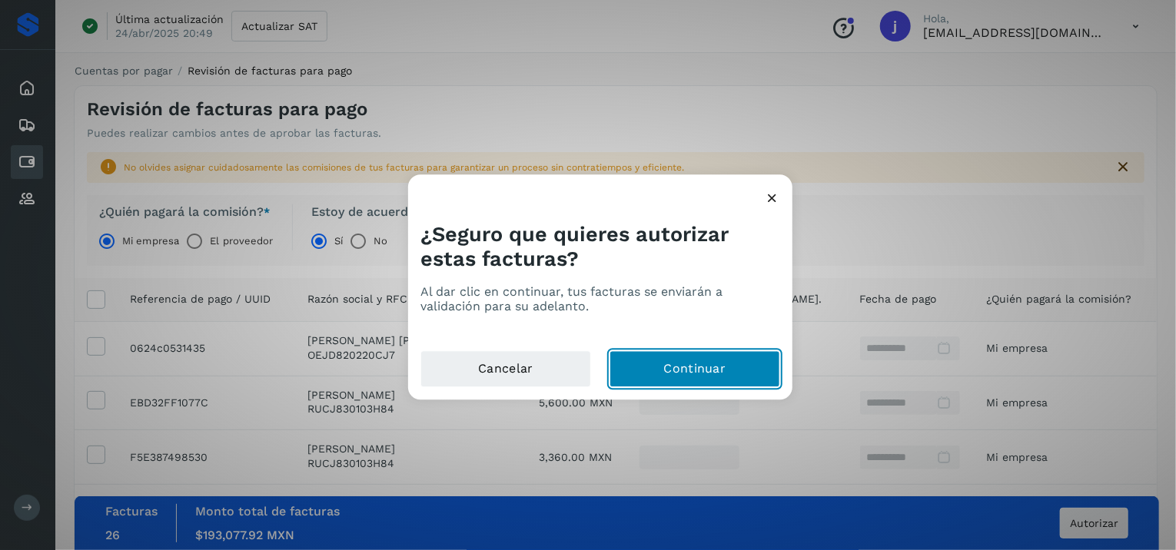
click at [729, 357] on button "Continuar" at bounding box center [694, 369] width 171 height 37
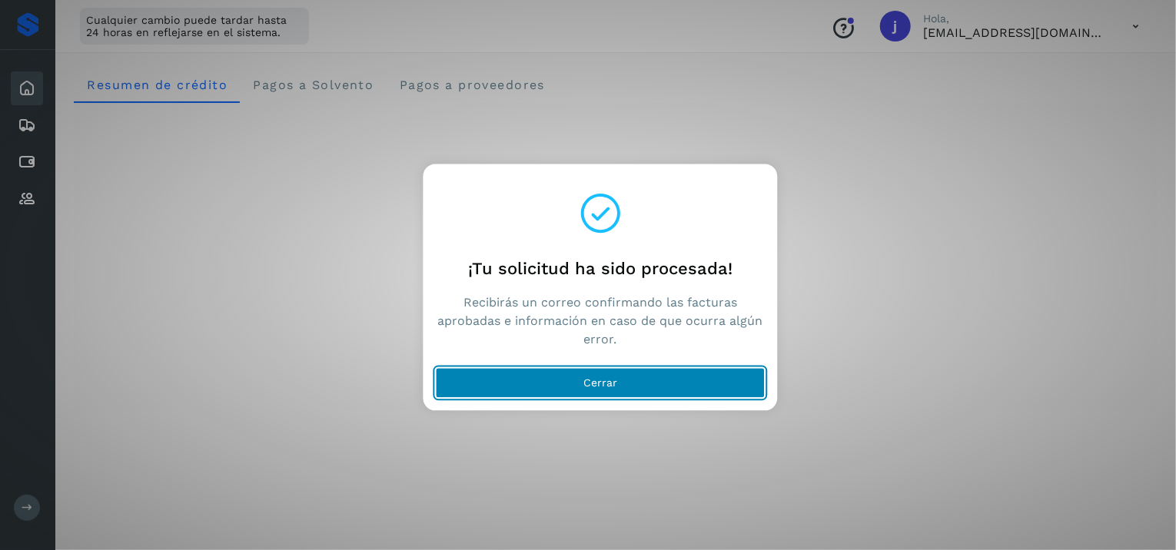
click at [681, 387] on button "Cerrar" at bounding box center [601, 383] width 330 height 31
